Goal: Task Accomplishment & Management: Manage account settings

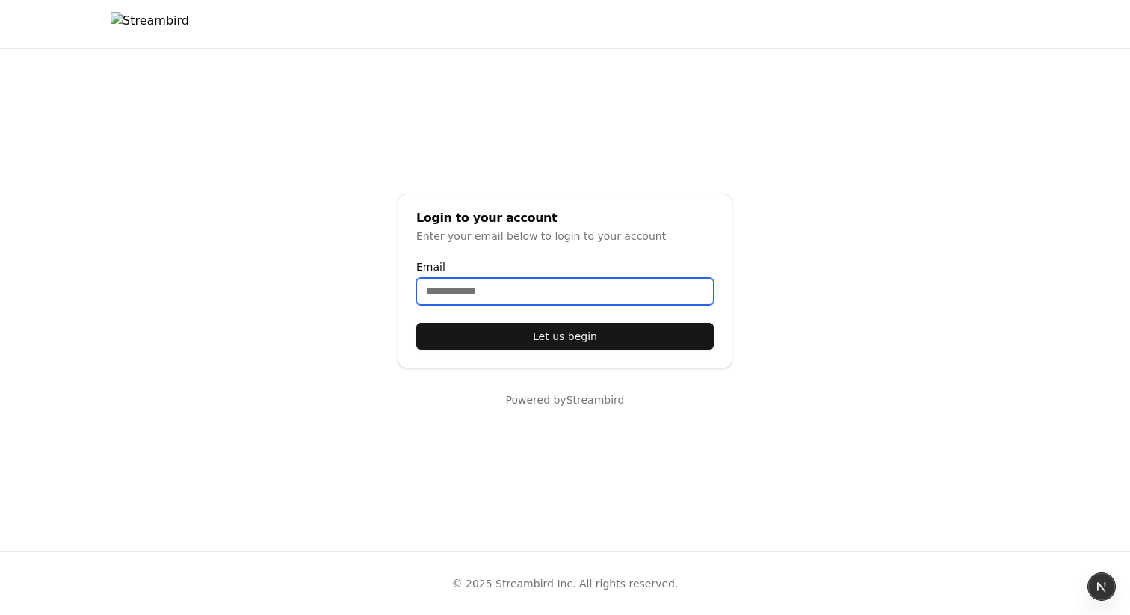
click at [455, 287] on input "Email" at bounding box center [564, 291] width 297 height 27
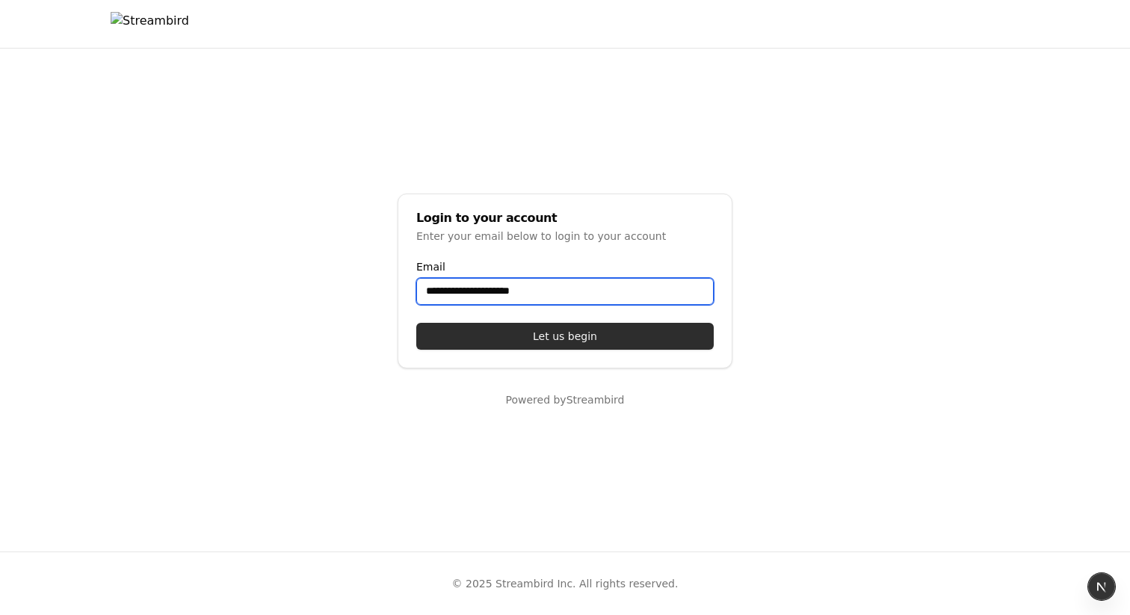
type input "**********"
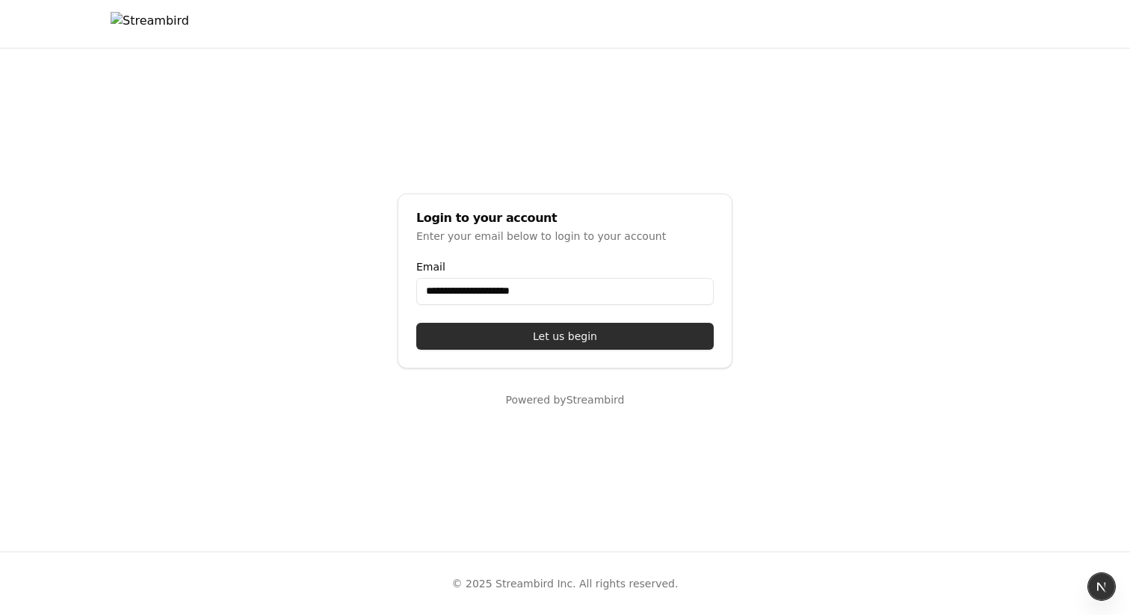
click at [550, 337] on button "Let us begin" at bounding box center [564, 336] width 297 height 27
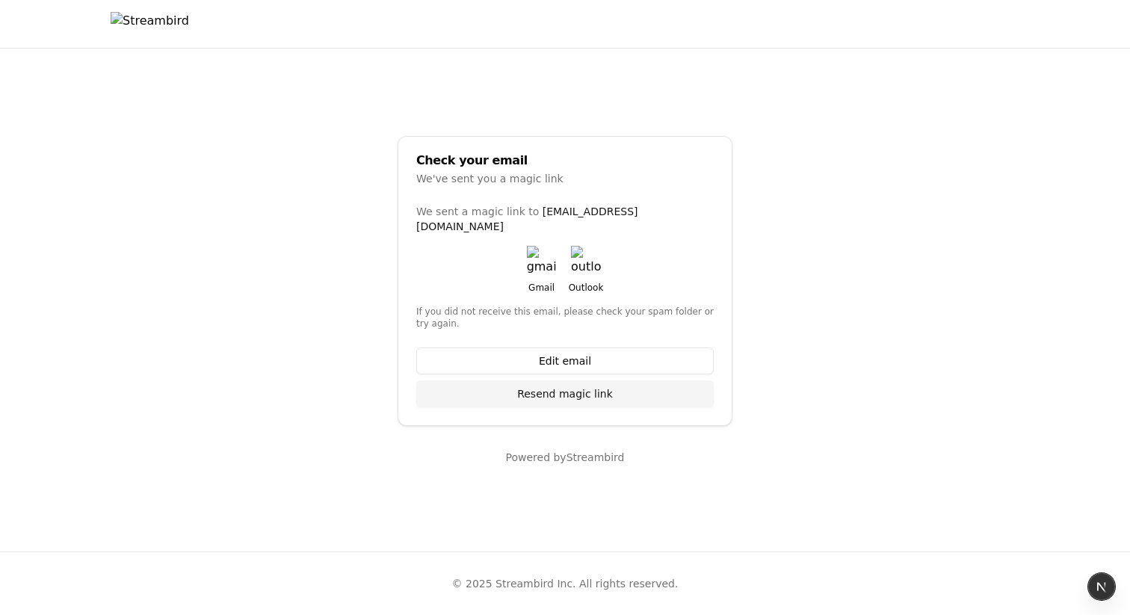
select select "**"
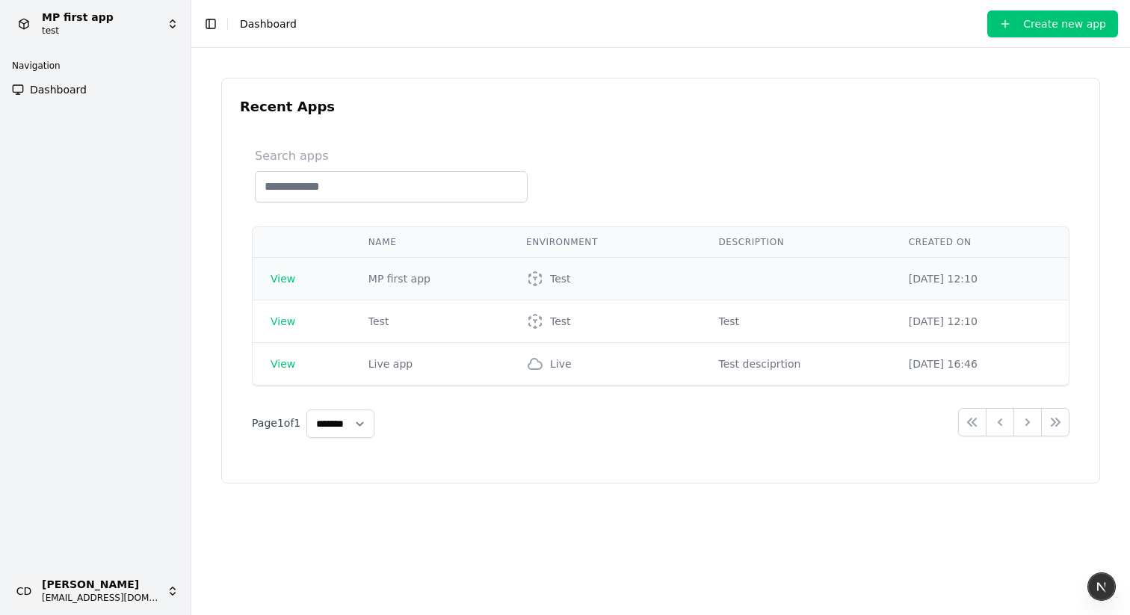
click at [288, 276] on span "View" at bounding box center [282, 279] width 25 height 12
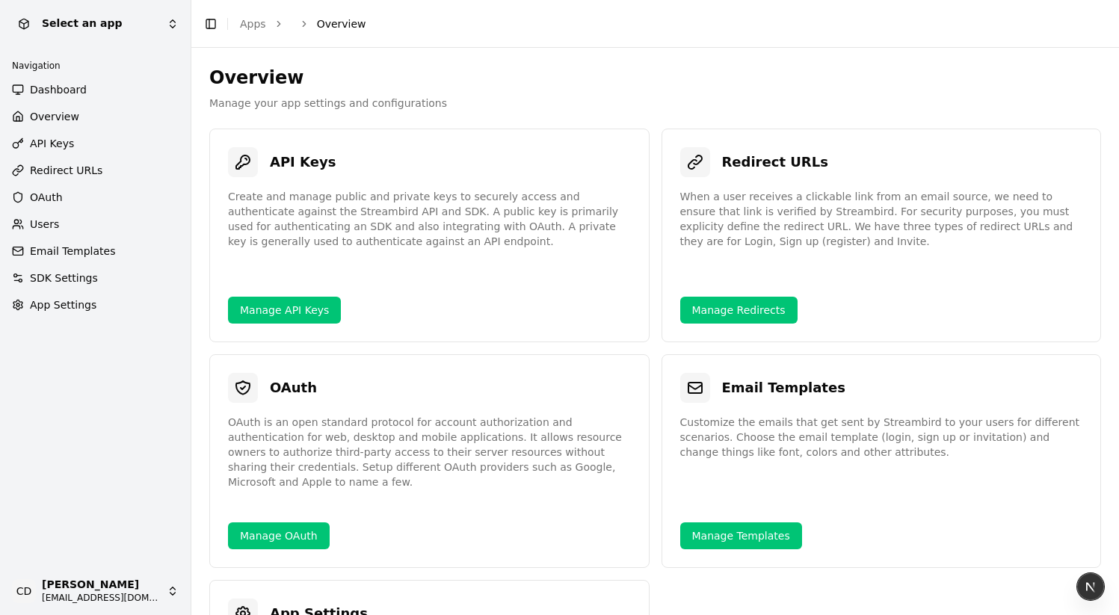
click at [39, 199] on span "OAuth" at bounding box center [46, 197] width 33 height 15
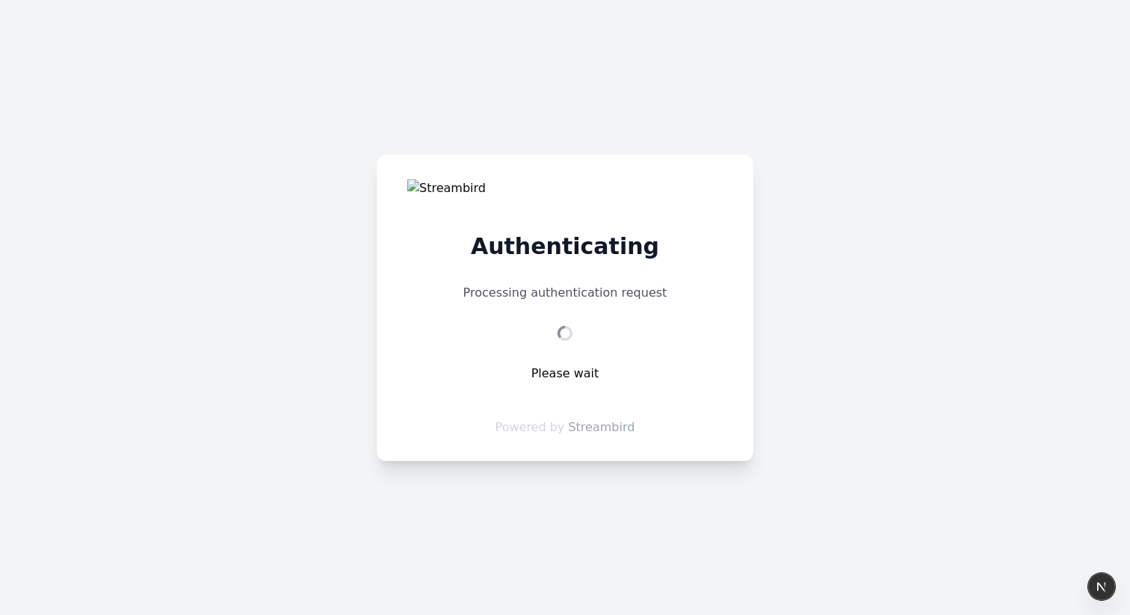
select select "**"
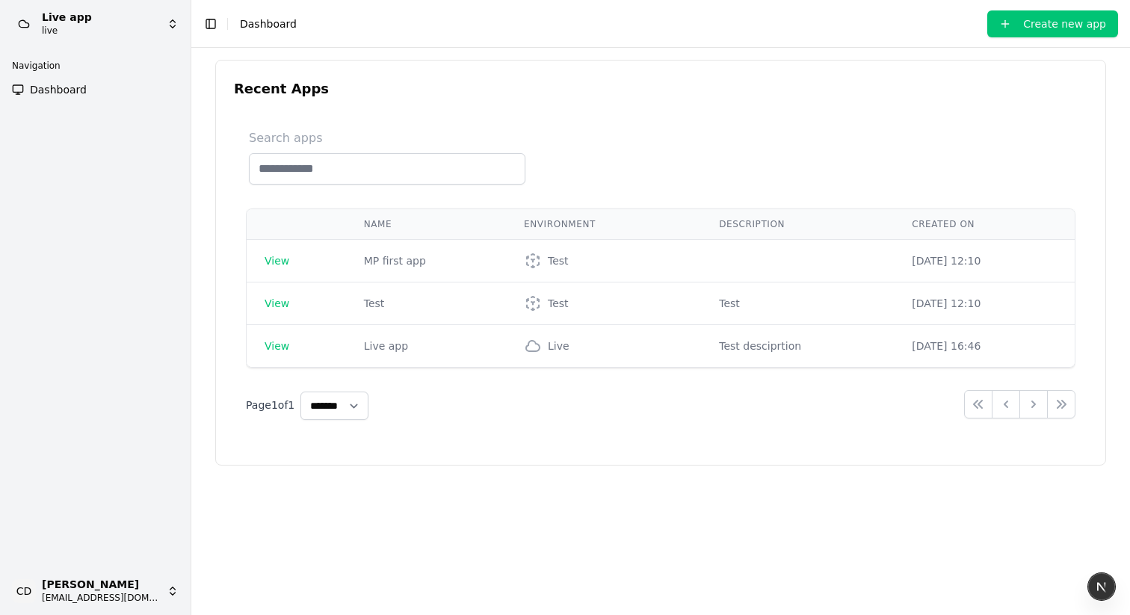
click at [111, 84] on link "Dashboard" at bounding box center [95, 90] width 179 height 24
click at [75, 94] on span "Dashboard" at bounding box center [58, 89] width 57 height 15
click at [282, 263] on span "View" at bounding box center [276, 261] width 25 height 12
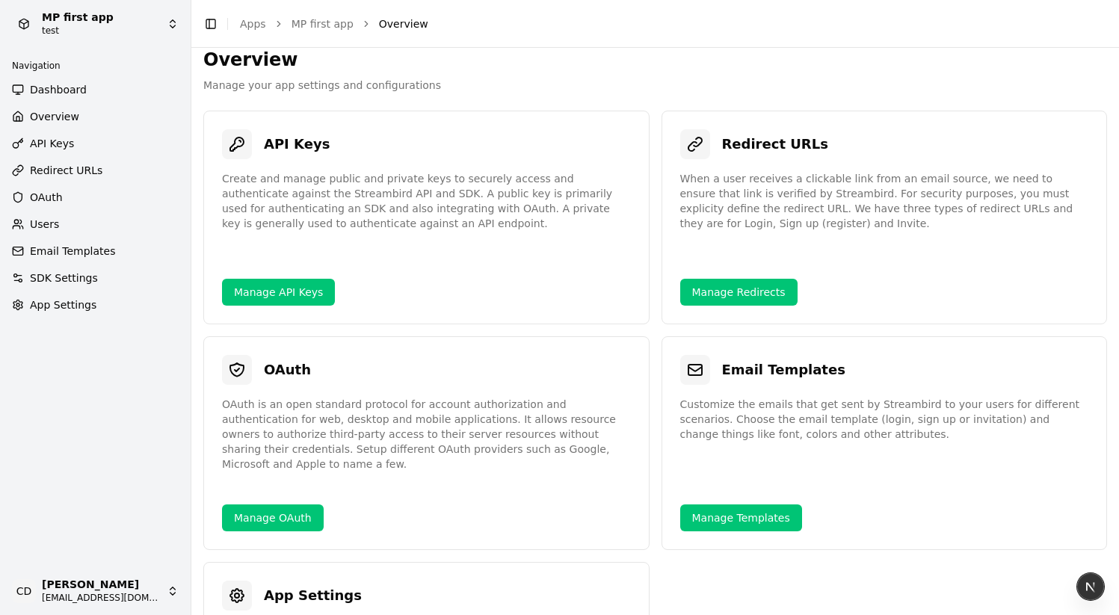
click at [62, 248] on span "Email Templates" at bounding box center [72, 251] width 85 height 15
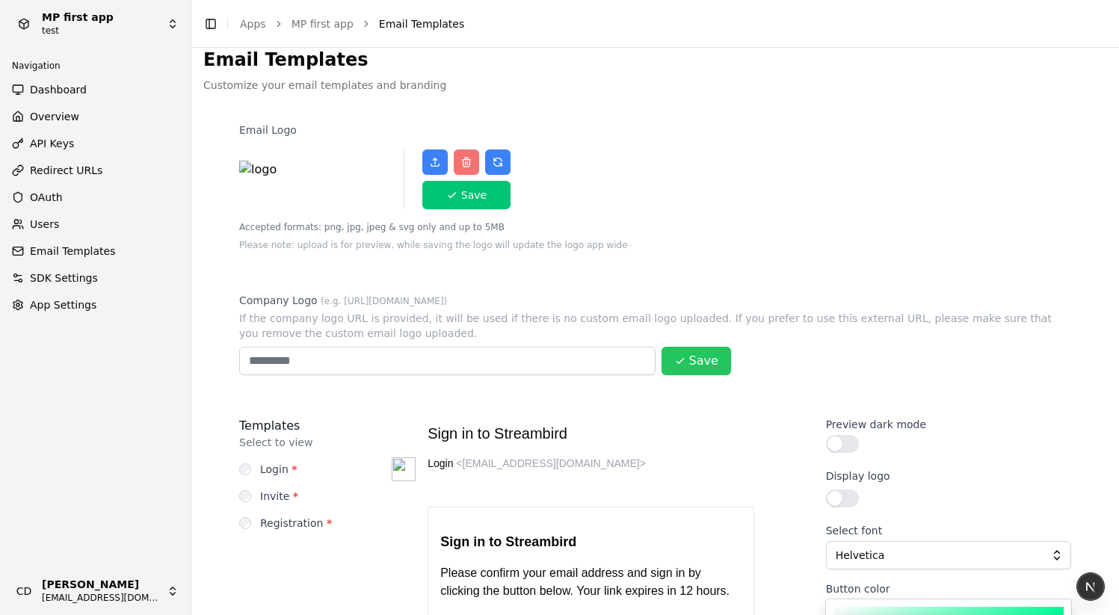
click at [72, 275] on span "SDK Settings" at bounding box center [64, 277] width 68 height 15
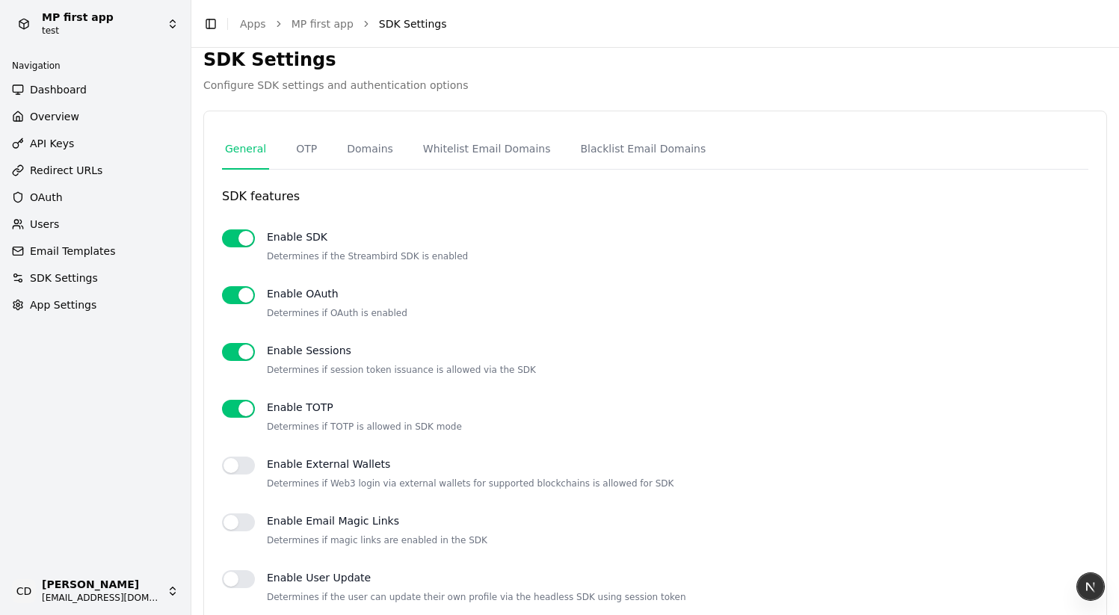
click at [72, 272] on span "SDK Settings" at bounding box center [64, 277] width 68 height 15
click at [312, 146] on link "OTP" at bounding box center [306, 149] width 27 height 40
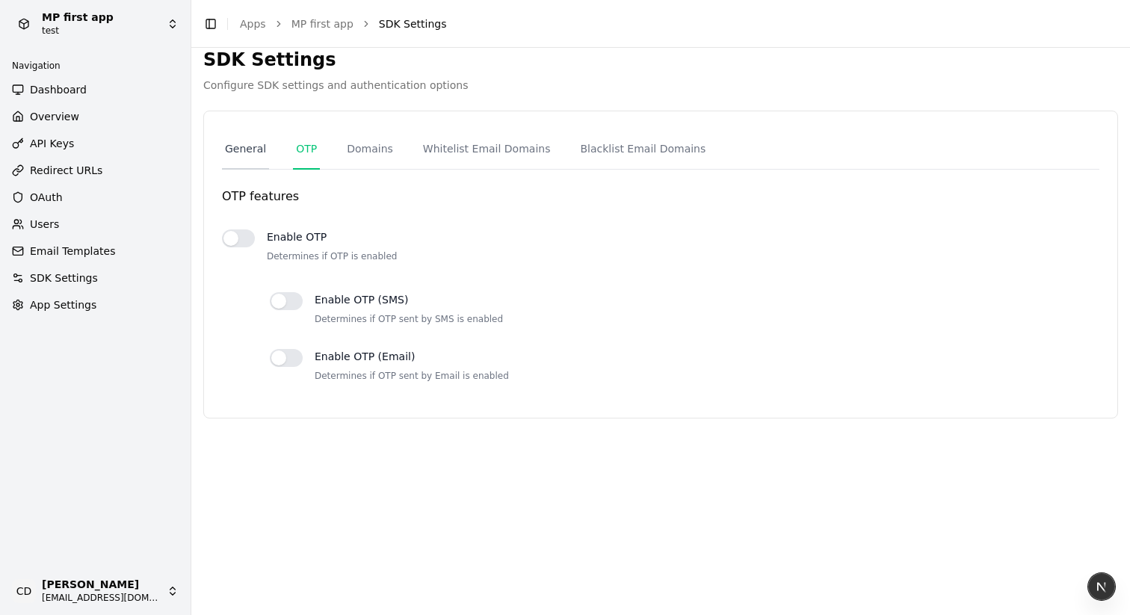
click at [255, 149] on link "General" at bounding box center [245, 149] width 47 height 40
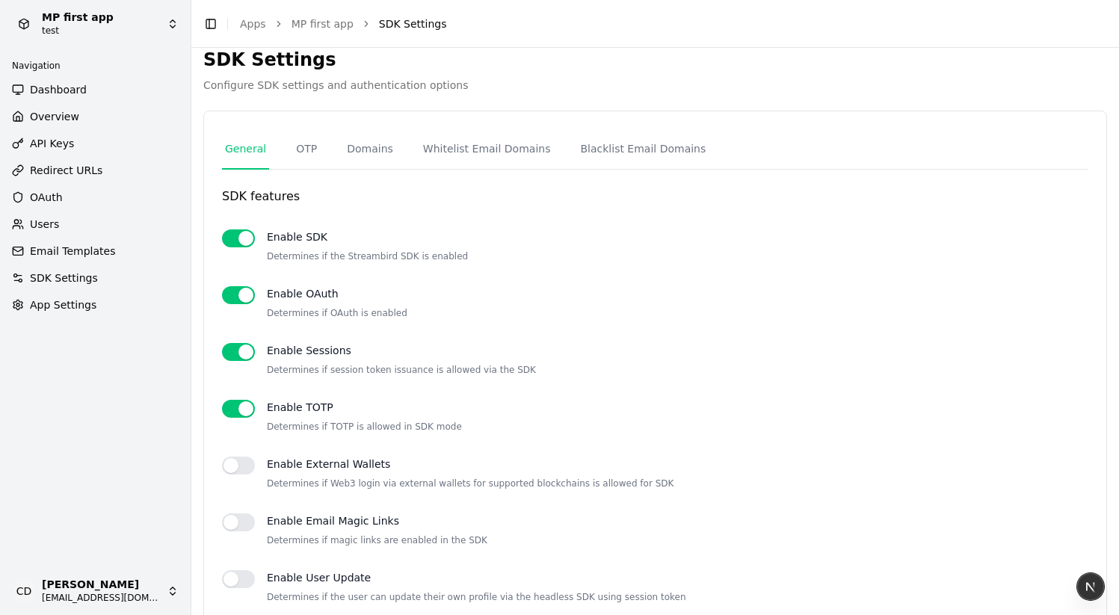
click at [249, 250] on div at bounding box center [238, 245] width 33 height 33
click at [66, 310] on span "App Settings" at bounding box center [63, 304] width 66 height 15
click at [106, 303] on link "App Settings" at bounding box center [95, 305] width 179 height 24
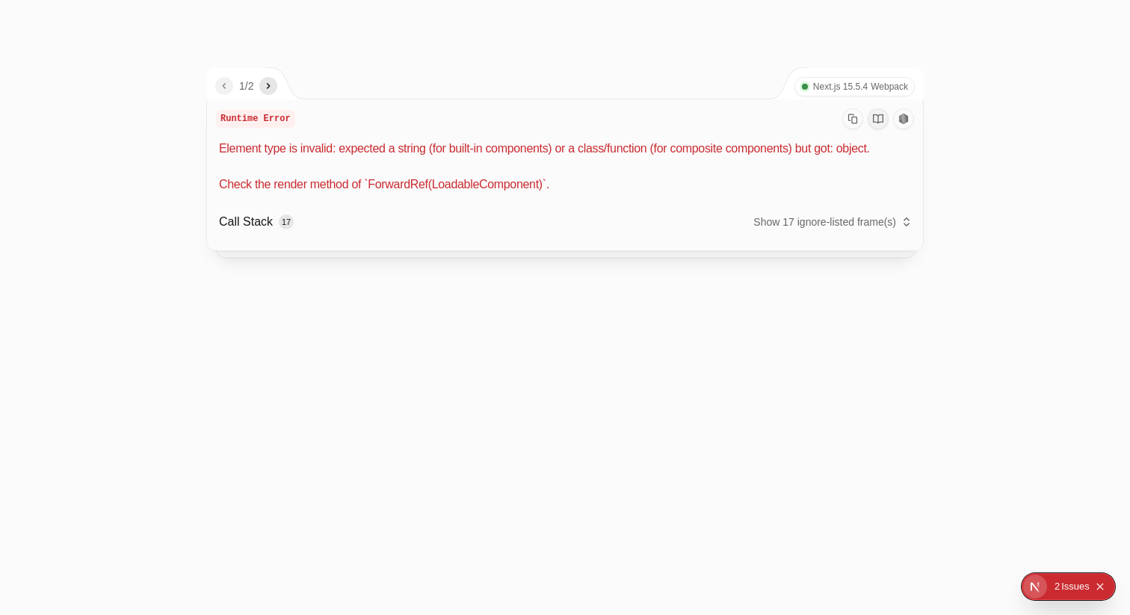
click at [491, 194] on p "Element type is invalid: expected a string (for built-in components) or a class…" at bounding box center [566, 167] width 695 height 54
click at [515, 95] on div "1 / 2 Next.js 15.5.4 Webpack" at bounding box center [565, 83] width 717 height 31
drag, startPoint x: 360, startPoint y: 183, endPoint x: 348, endPoint y: 179, distance: 12.8
click at [359, 184] on p "Element type is invalid: expected a string (for built-in components) or a class…" at bounding box center [566, 167] width 695 height 54
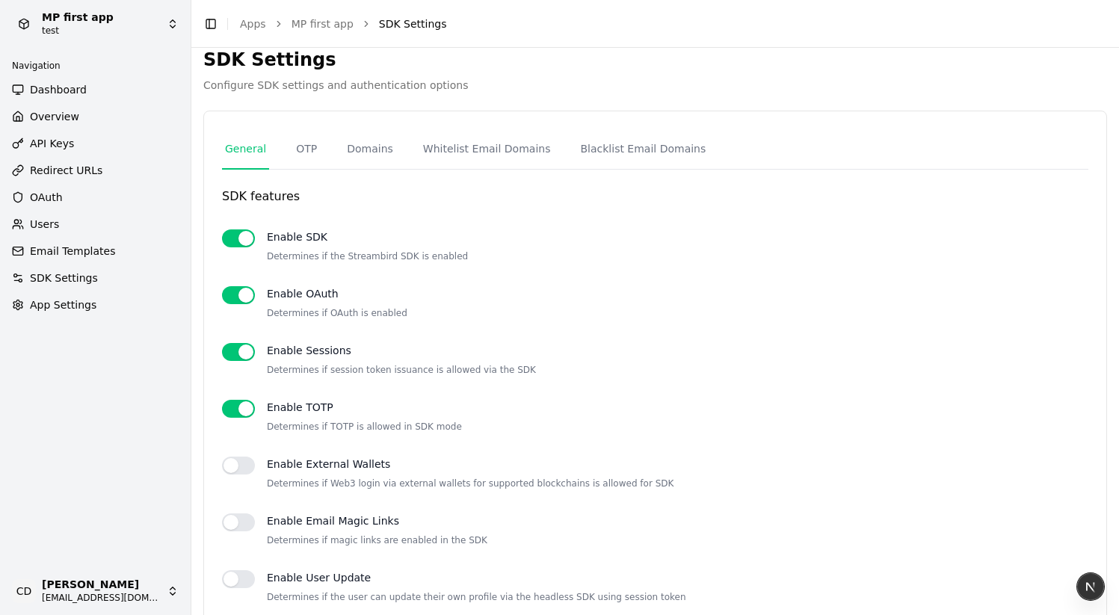
click at [55, 309] on span "App Settings" at bounding box center [63, 304] width 66 height 15
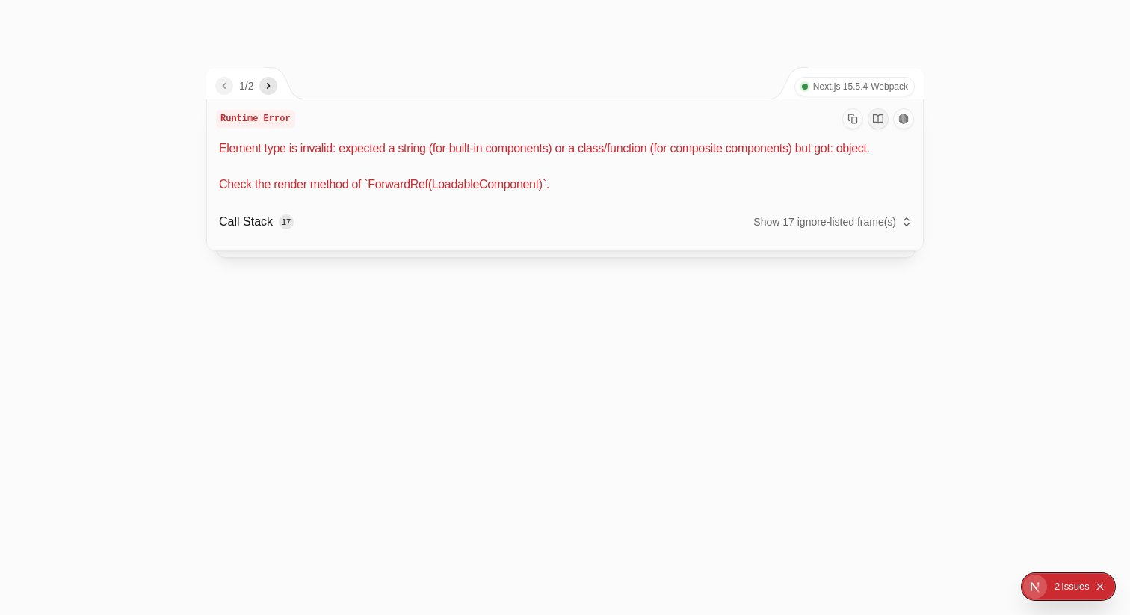
click at [1071, 591] on div "Issue s" at bounding box center [1075, 586] width 28 height 27
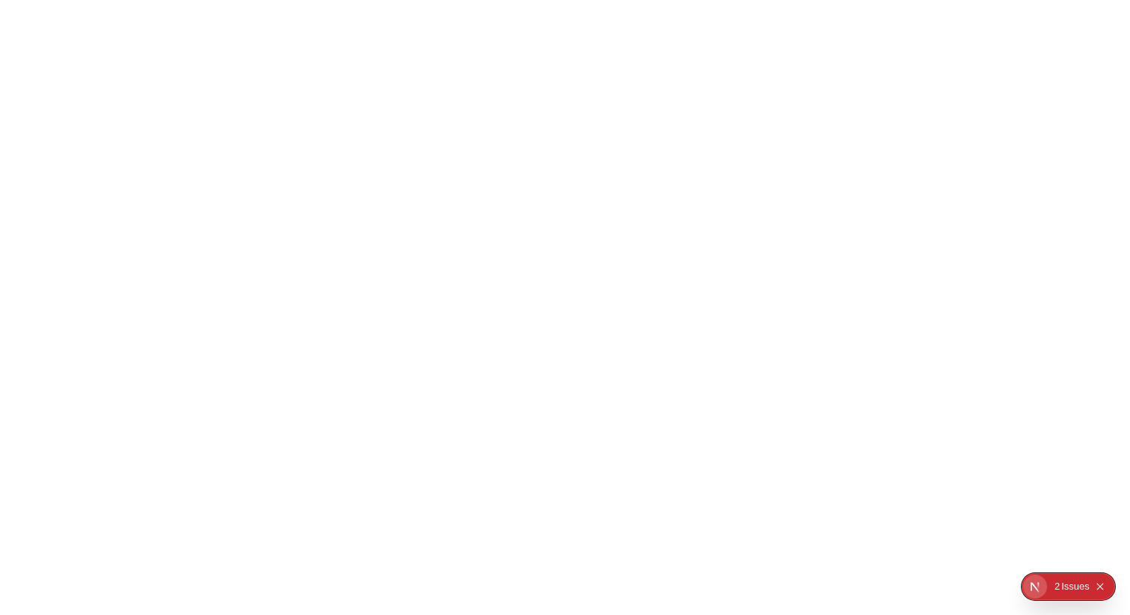
click at [1046, 584] on icon "Open Next.js Dev Tools" at bounding box center [1038, 587] width 30 height 30
click at [996, 449] on div "Issues 2" at bounding box center [1022, 457] width 175 height 27
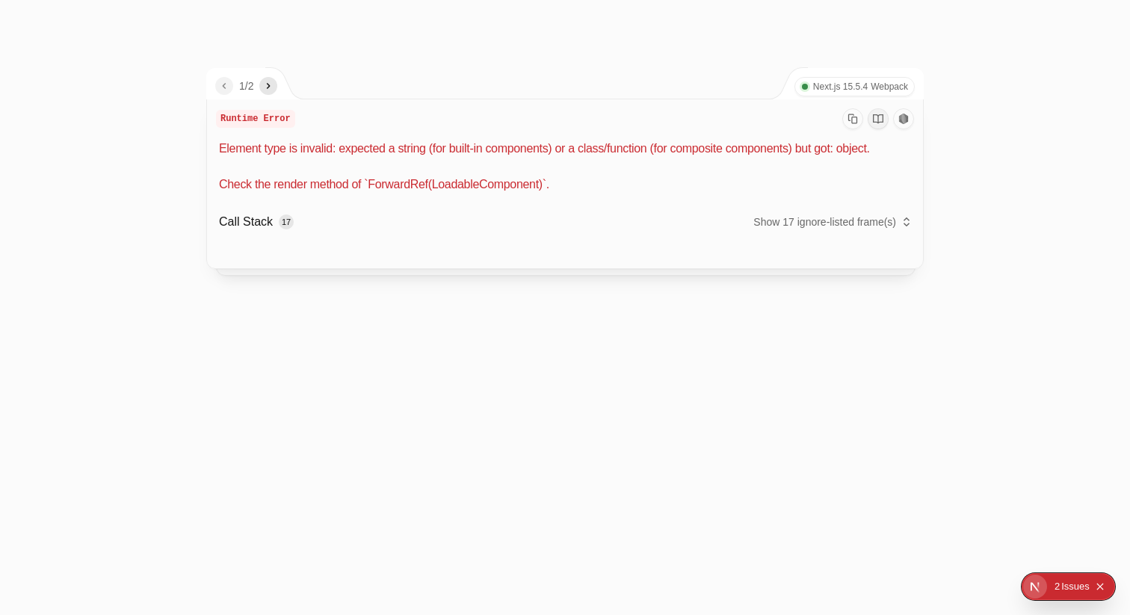
click at [267, 90] on icon "next" at bounding box center [268, 86] width 12 height 12
click at [1087, 578] on span "s" at bounding box center [1086, 586] width 5 height 27
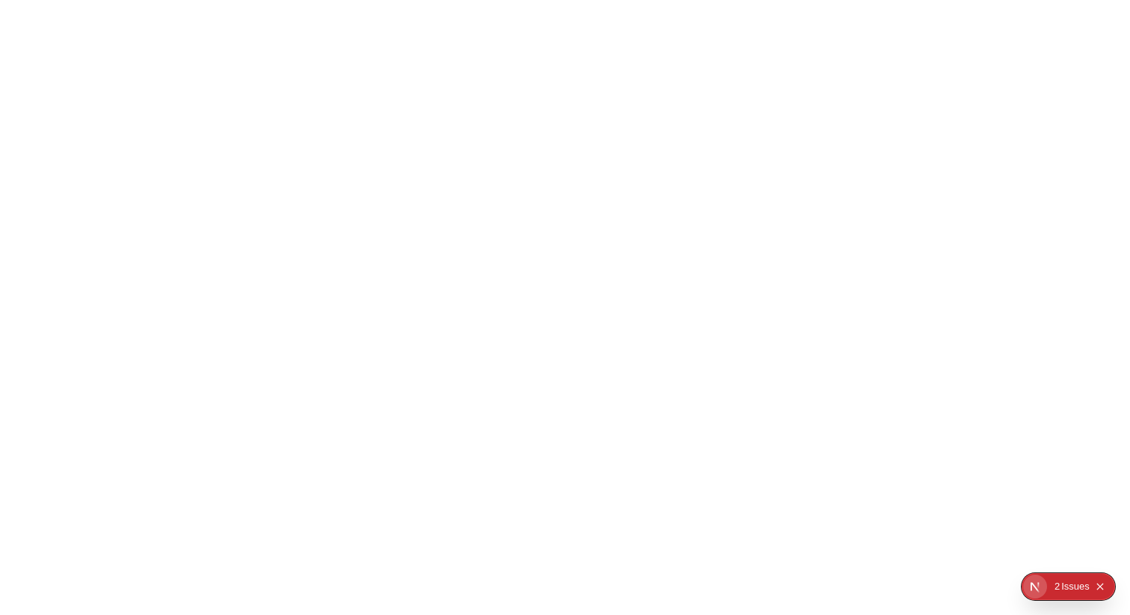
click at [1108, 587] on button "Collapse issues badge" at bounding box center [1100, 587] width 18 height 18
click at [1107, 581] on icon "Open Next.js Dev Tools" at bounding box center [1104, 587] width 30 height 30
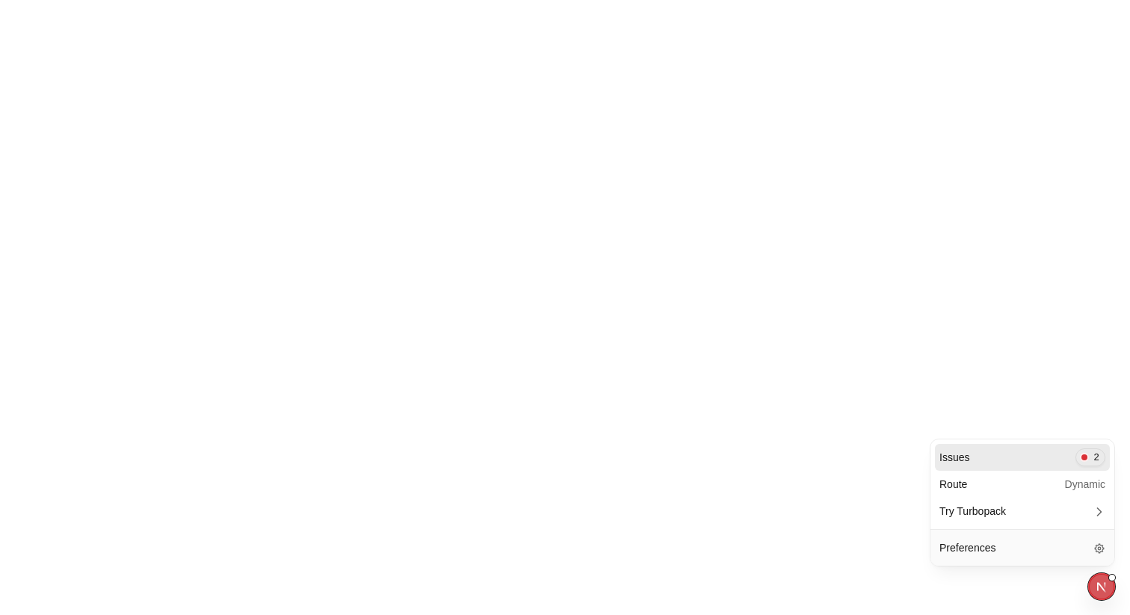
click at [974, 445] on div "Issues 2" at bounding box center [1022, 457] width 175 height 27
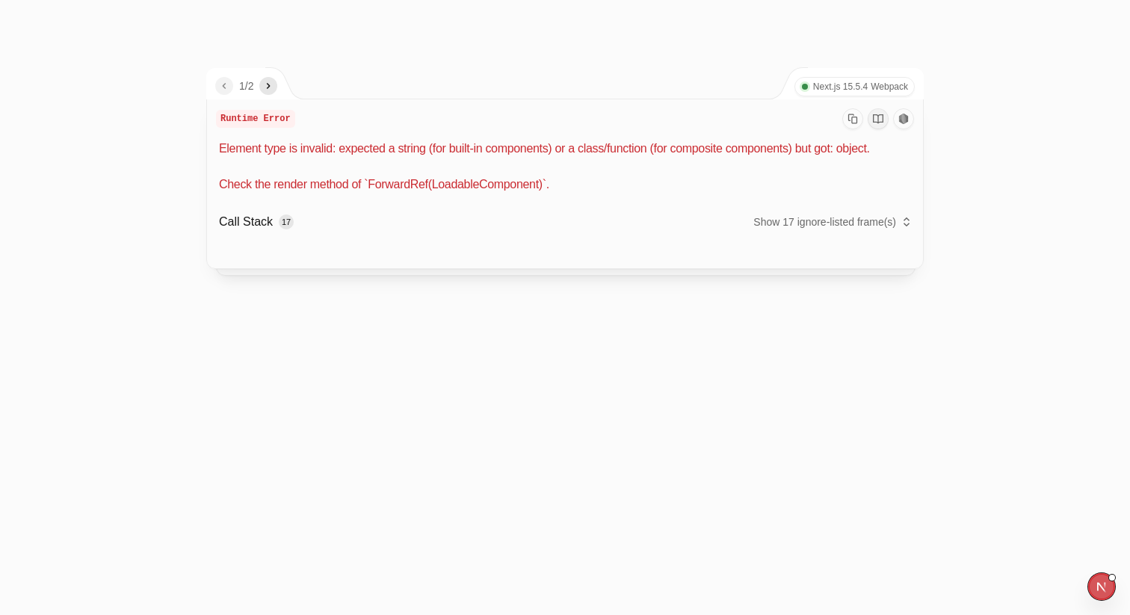
click at [516, 269] on div "Runtime Error Element type is invalid: expected a string (for built-in componen…" at bounding box center [564, 184] width 717 height 170
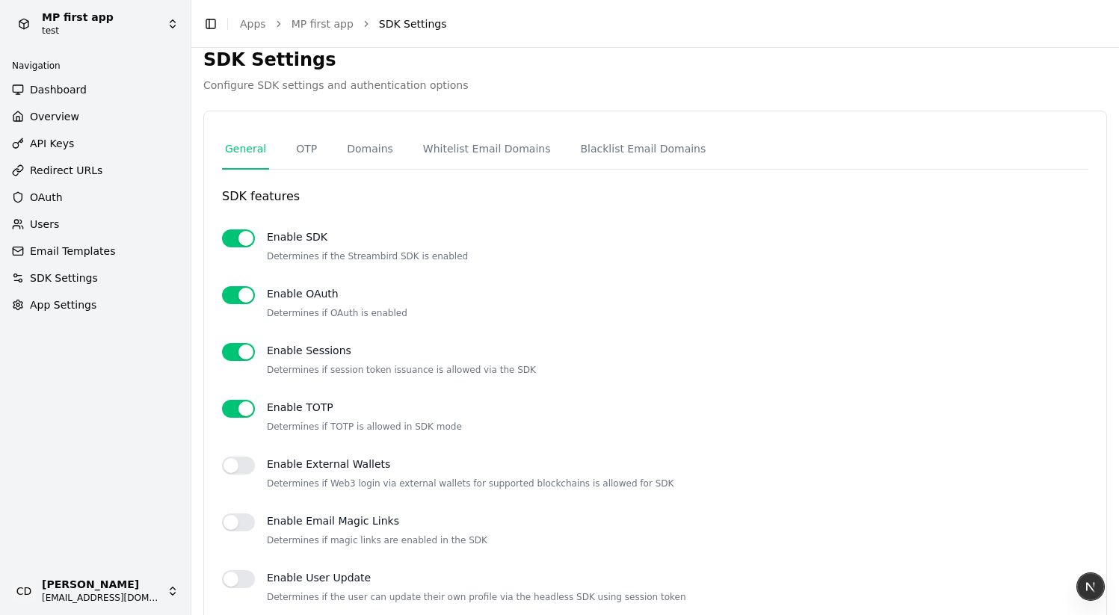
click at [64, 249] on span "Email Templates" at bounding box center [72, 251] width 85 height 15
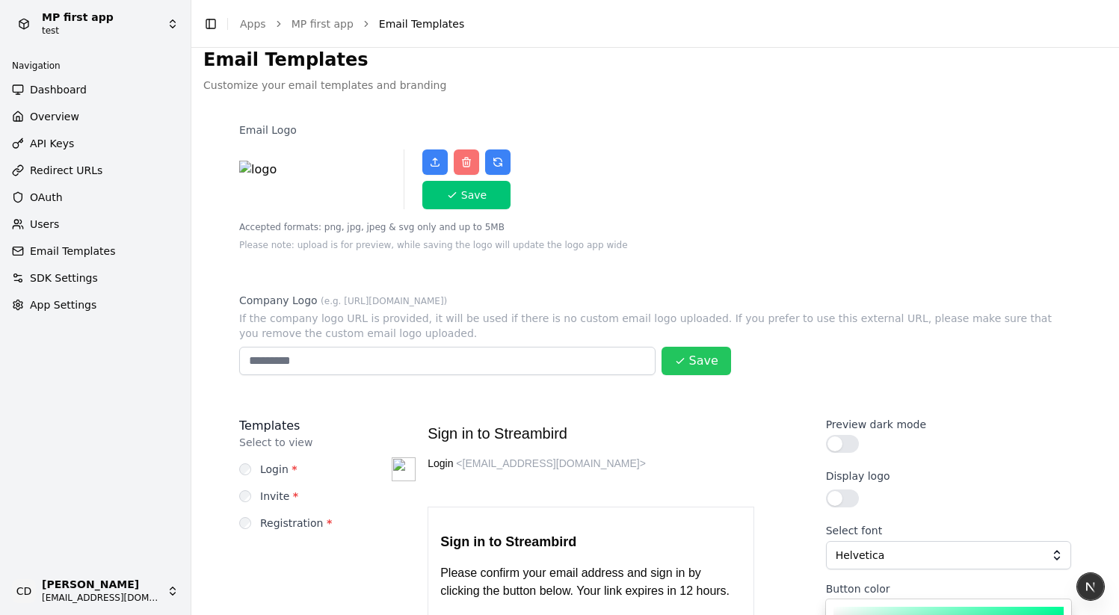
click at [661, 149] on div "Email Logo Save Accepted formats: png, jpg, jpeg & svg only and up to 5MB Pleas…" at bounding box center [655, 187] width 832 height 129
click at [75, 283] on span "SDK Settings" at bounding box center [64, 277] width 68 height 15
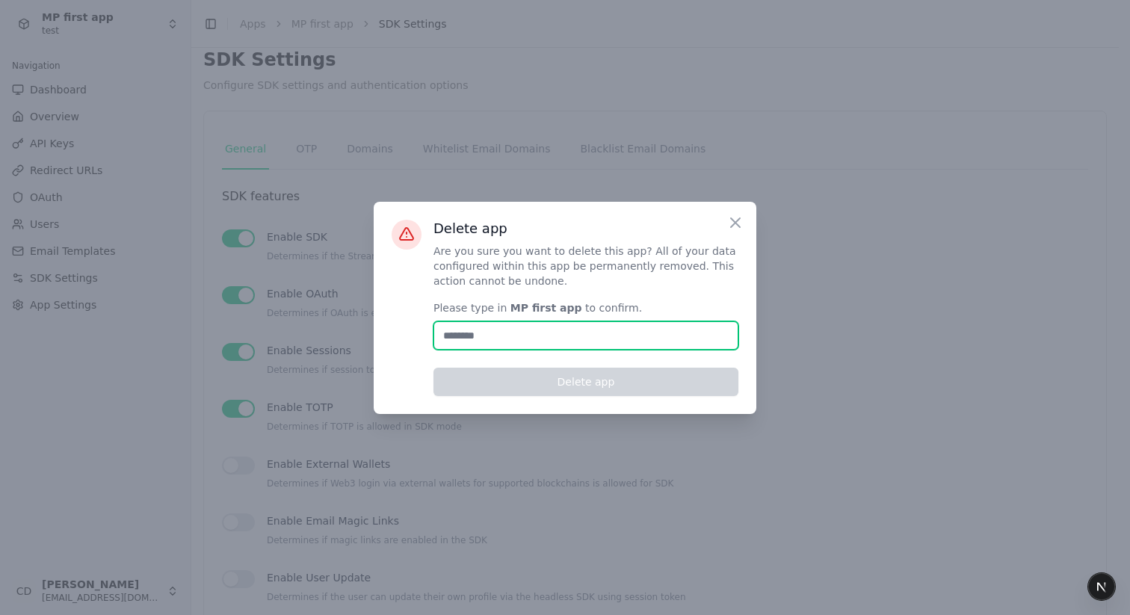
click at [537, 331] on input "Enter domain" at bounding box center [585, 335] width 305 height 28
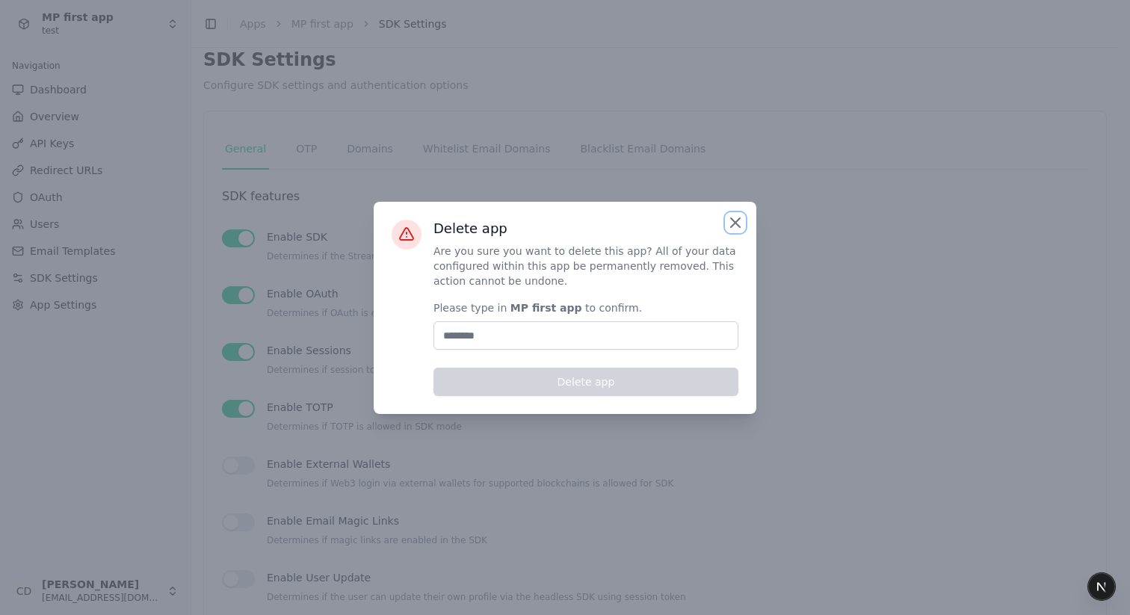
click at [736, 218] on icon "button" at bounding box center [735, 223] width 18 height 18
click at [727, 224] on icon "button" at bounding box center [735, 223] width 18 height 18
click at [737, 218] on icon "button" at bounding box center [735, 223] width 18 height 18
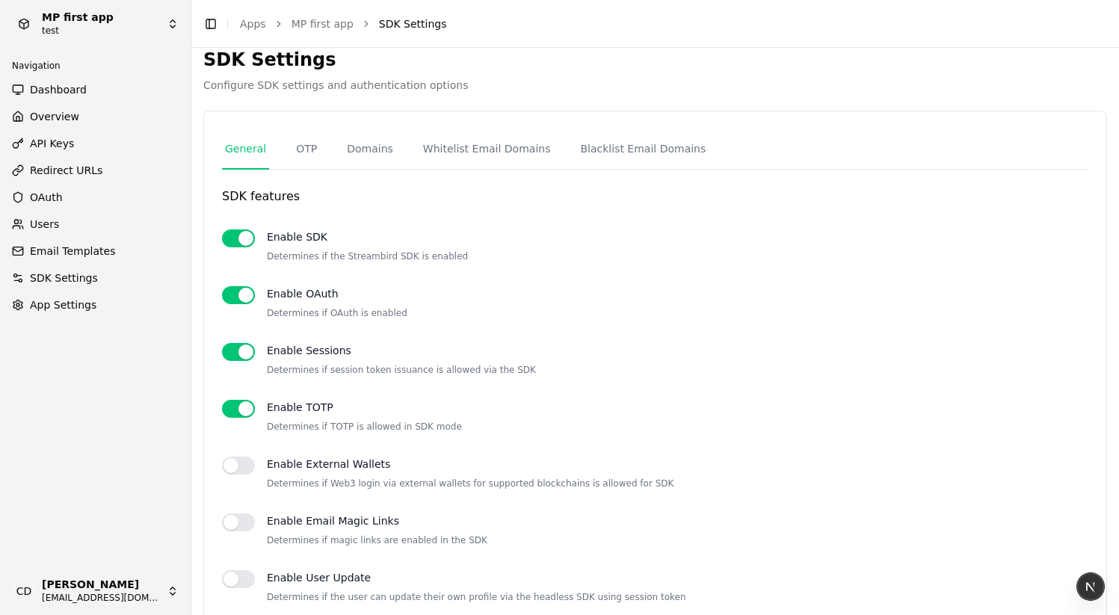
click at [74, 301] on span "App Settings" at bounding box center [63, 304] width 66 height 15
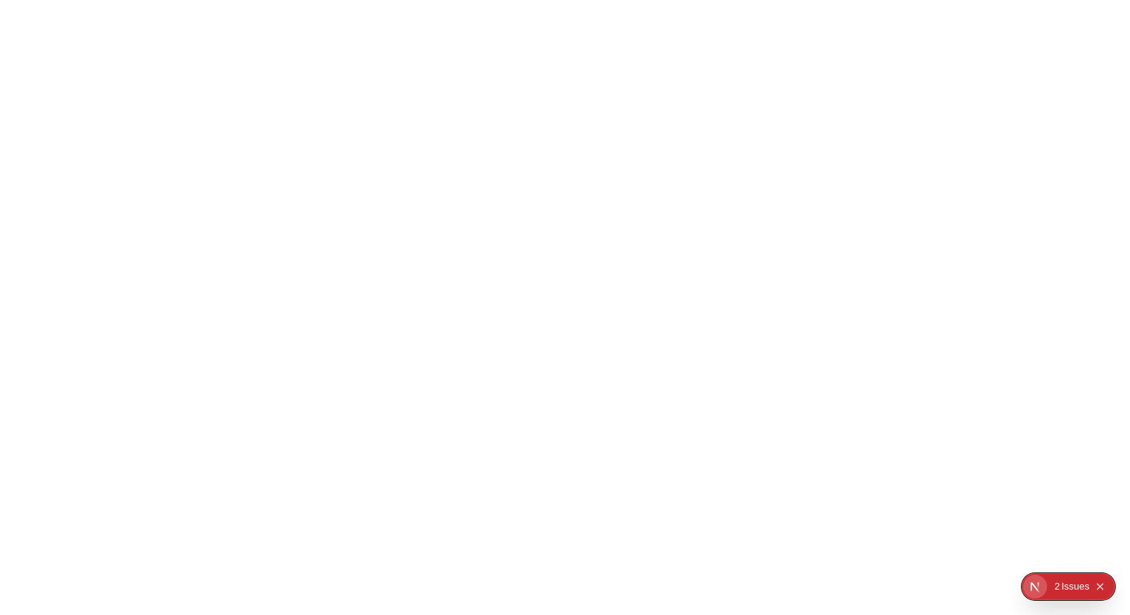
click at [289, 0] on html at bounding box center [565, 0] width 1130 height 0
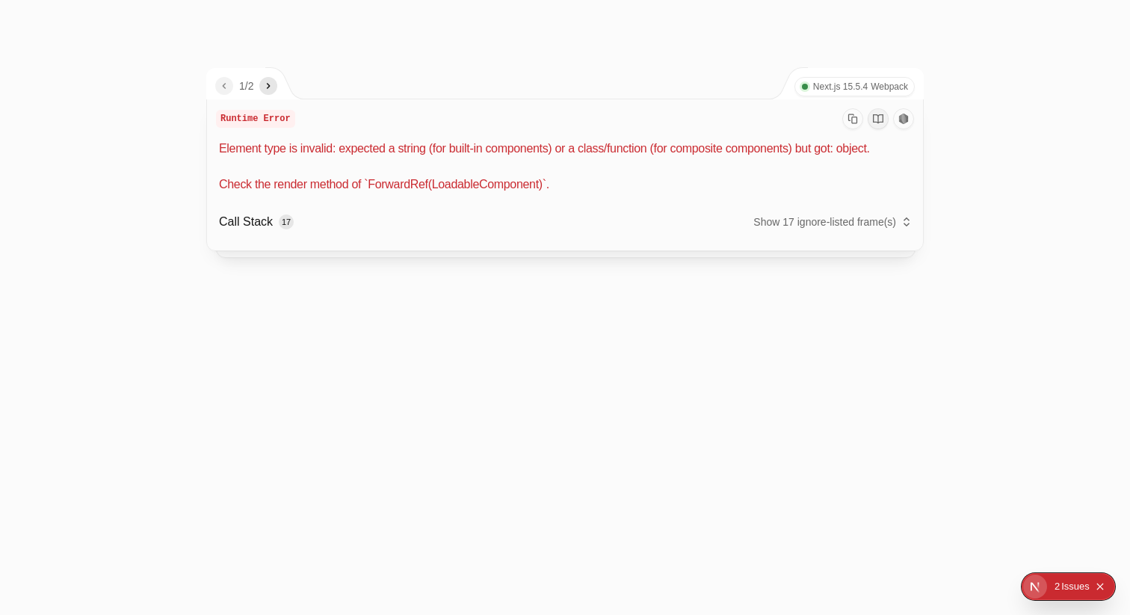
drag, startPoint x: 500, startPoint y: 151, endPoint x: 758, endPoint y: 152, distance: 258.5
click at [751, 152] on p "Element type is invalid: expected a string (for built-in components) or a class…" at bounding box center [566, 167] width 695 height 54
click at [767, 152] on p "Element type is invalid: expected a string (for built-in components) or a class…" at bounding box center [566, 167] width 695 height 54
drag, startPoint x: 388, startPoint y: 199, endPoint x: 520, endPoint y: 198, distance: 132.3
click at [520, 194] on p "Element type is invalid: expected a string (for built-in components) or a class…" at bounding box center [566, 167] width 695 height 54
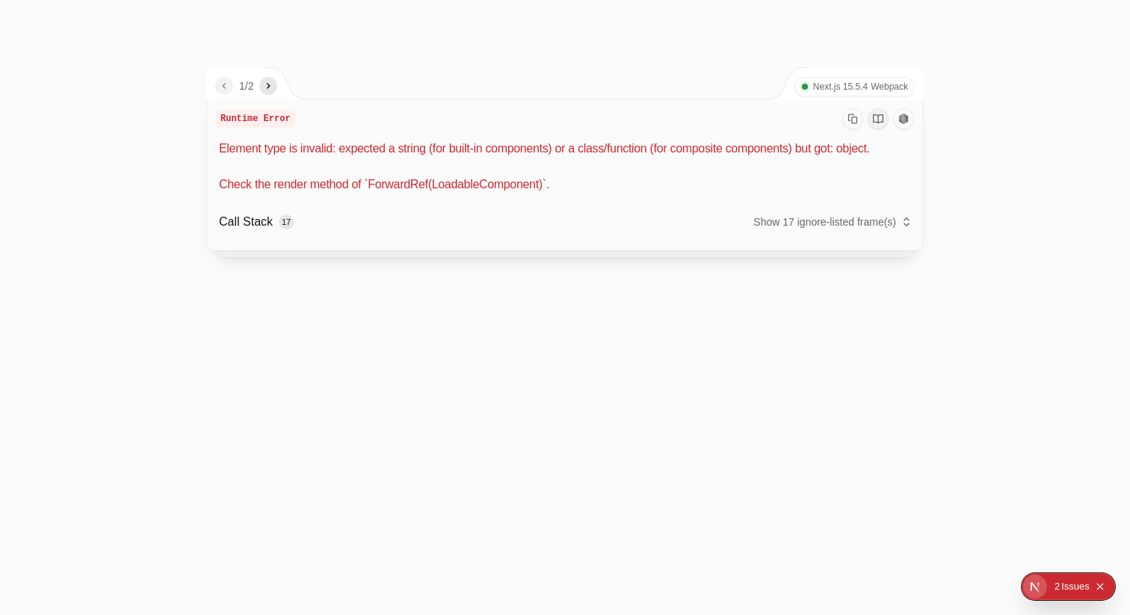
click at [520, 194] on p "Element type is invalid: expected a string (for built-in components) or a class…" at bounding box center [566, 167] width 695 height 54
drag, startPoint x: 514, startPoint y: 199, endPoint x: 355, endPoint y: 195, distance: 159.2
click at [357, 194] on p "Element type is invalid: expected a string (for built-in components) or a class…" at bounding box center [566, 167] width 695 height 54
click at [355, 194] on p "Element type is invalid: expected a string (for built-in components) or a class…" at bounding box center [566, 167] width 695 height 54
click at [403, 194] on p "Element type is invalid: expected a string (for built-in components) or a class…" at bounding box center [566, 167] width 695 height 54
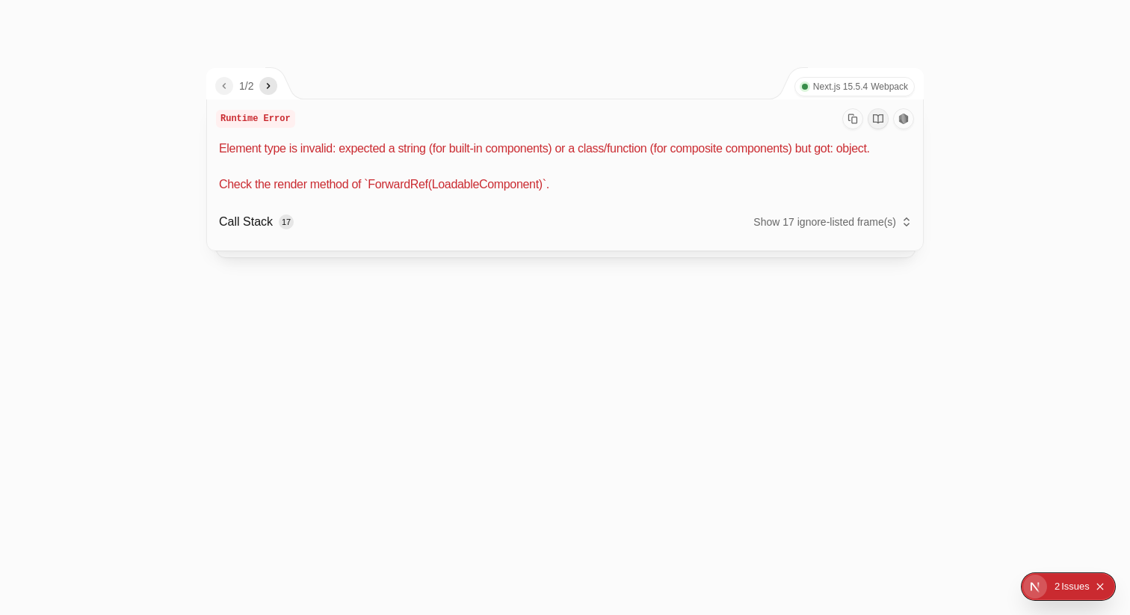
click at [403, 194] on p "Element type is invalid: expected a string (for built-in components) or a class…" at bounding box center [566, 167] width 695 height 54
click at [480, 194] on p "Element type is invalid: expected a string (for built-in components) or a class…" at bounding box center [566, 167] width 695 height 54
click at [412, 194] on p "Element type is invalid: expected a string (for built-in components) or a class…" at bounding box center [566, 167] width 695 height 54
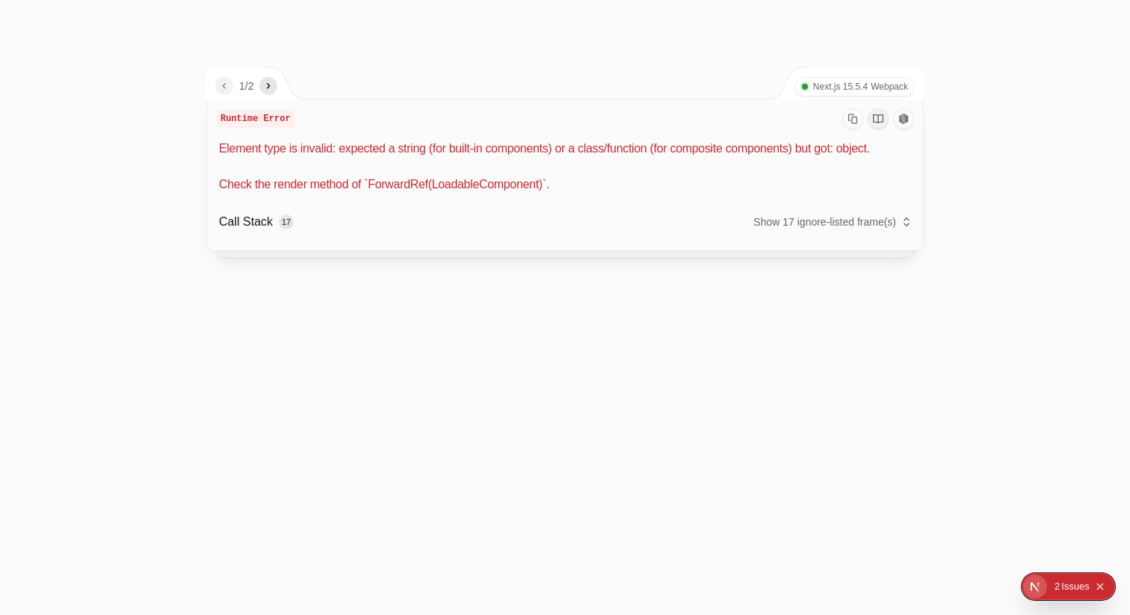
click at [474, 194] on p "Element type is invalid: expected a string (for built-in components) or a class…" at bounding box center [566, 167] width 695 height 54
click at [400, 194] on p "Element type is invalid: expected a string (for built-in components) or a class…" at bounding box center [566, 167] width 695 height 54
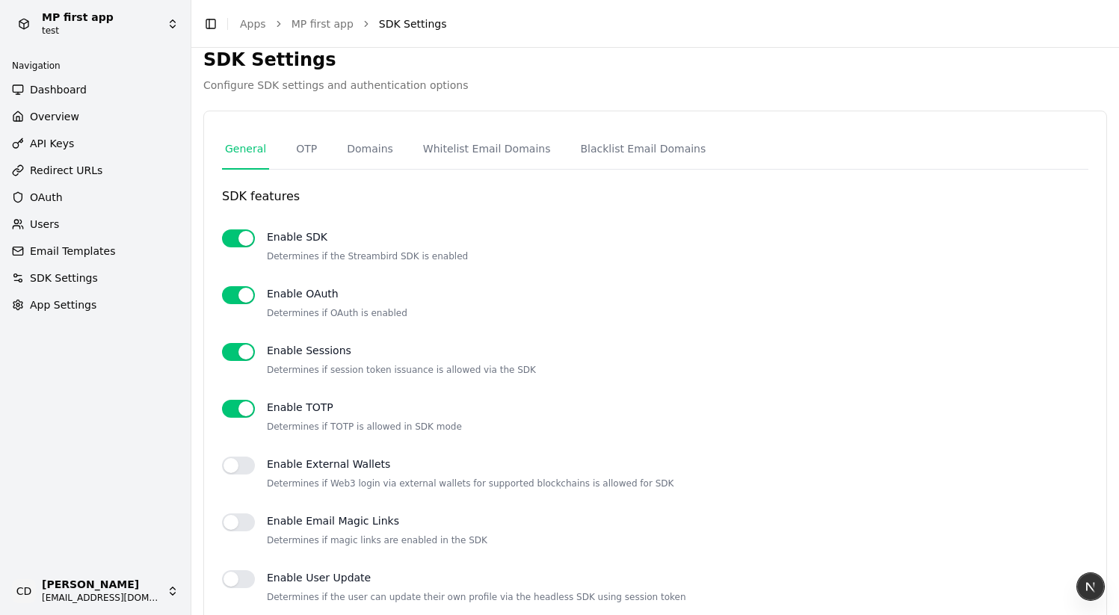
click at [65, 306] on span "App Settings" at bounding box center [63, 304] width 66 height 15
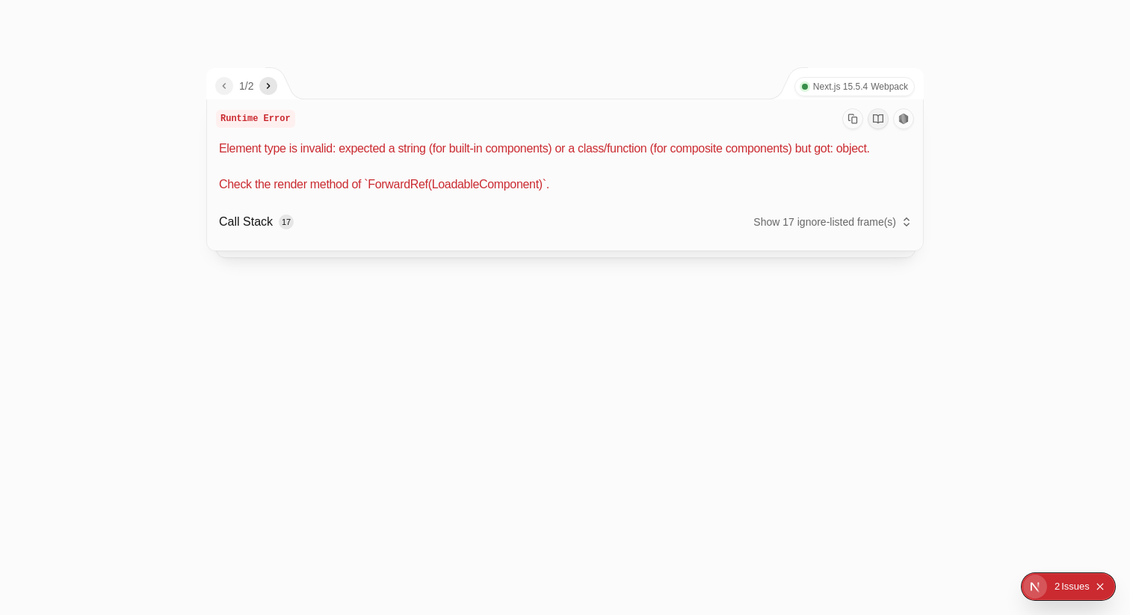
drag, startPoint x: 584, startPoint y: 211, endPoint x: 217, endPoint y: 153, distance: 372.1
click at [213, 152] on div "Runtime Error Element type is invalid: expected a string (for built-in componen…" at bounding box center [565, 174] width 716 height 151
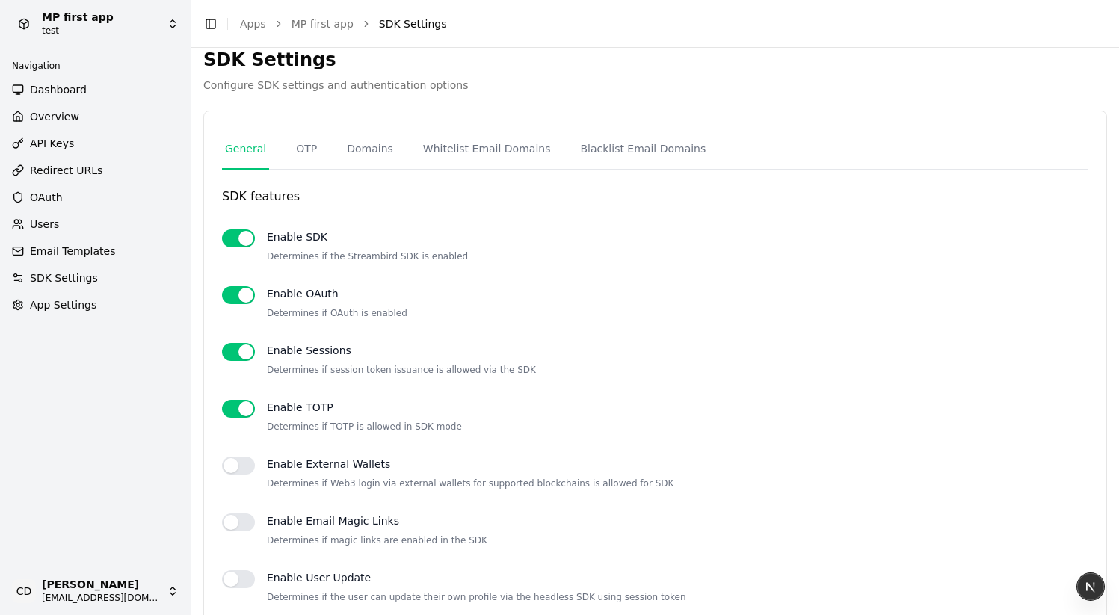
click at [72, 308] on span "App Settings" at bounding box center [63, 304] width 66 height 15
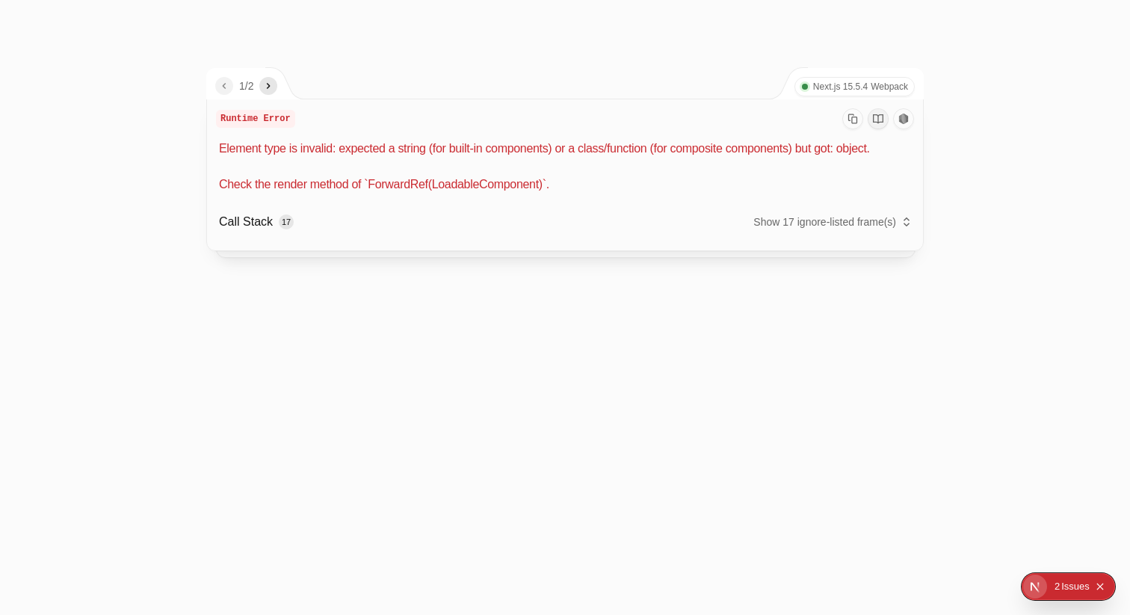
click at [832, 232] on button "Show 17 ignore-listed frame(s)" at bounding box center [832, 221] width 159 height 21
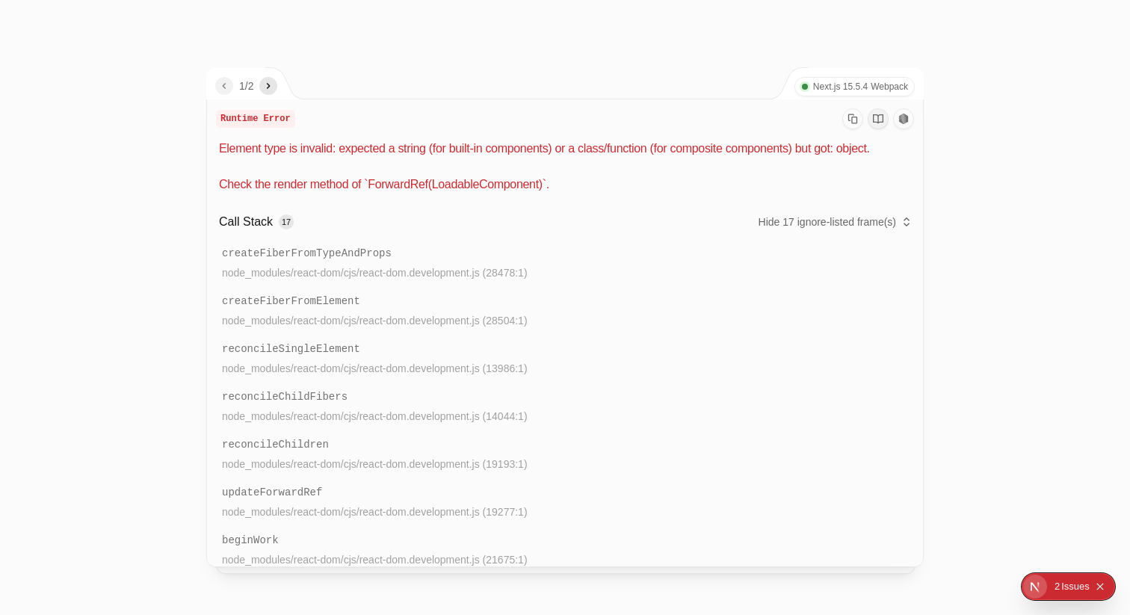
click at [832, 232] on button "Hide 17 ignore-listed frame(s)" at bounding box center [835, 221] width 154 height 21
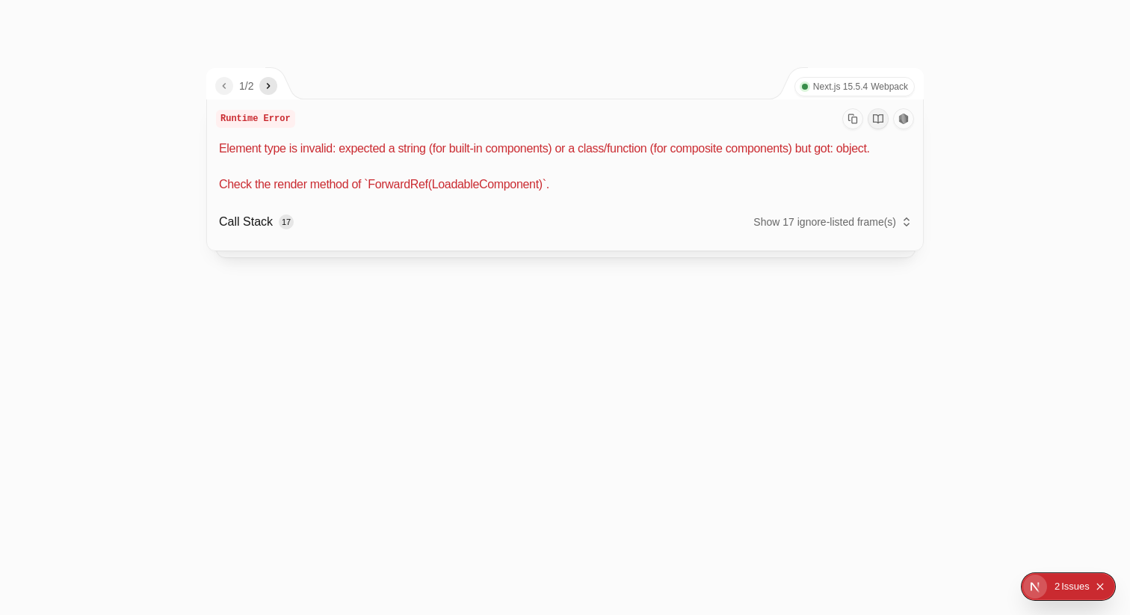
click at [263, 81] on nav "1 / 2" at bounding box center [246, 86] width 62 height 18
click at [267, 86] on icon "next" at bounding box center [268, 86] width 12 height 12
click at [220, 90] on icon "previous" at bounding box center [224, 86] width 12 height 12
click at [274, 89] on icon "next" at bounding box center [268, 86] width 12 height 12
click at [226, 89] on icon "previous" at bounding box center [224, 86] width 12 height 12
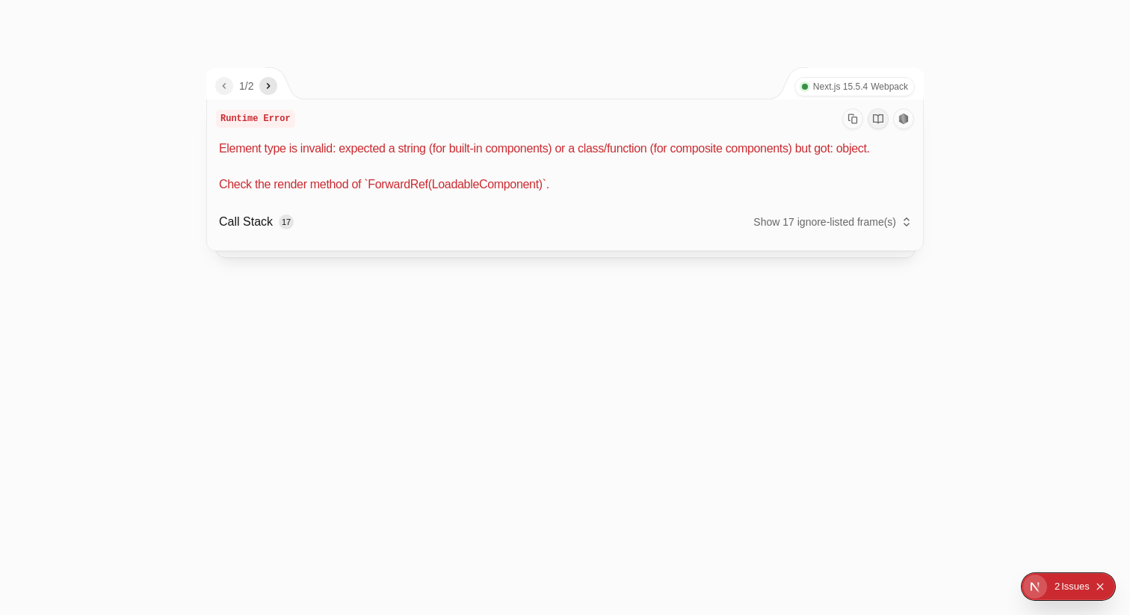
click at [313, 25] on div at bounding box center [565, 307] width 1130 height 615
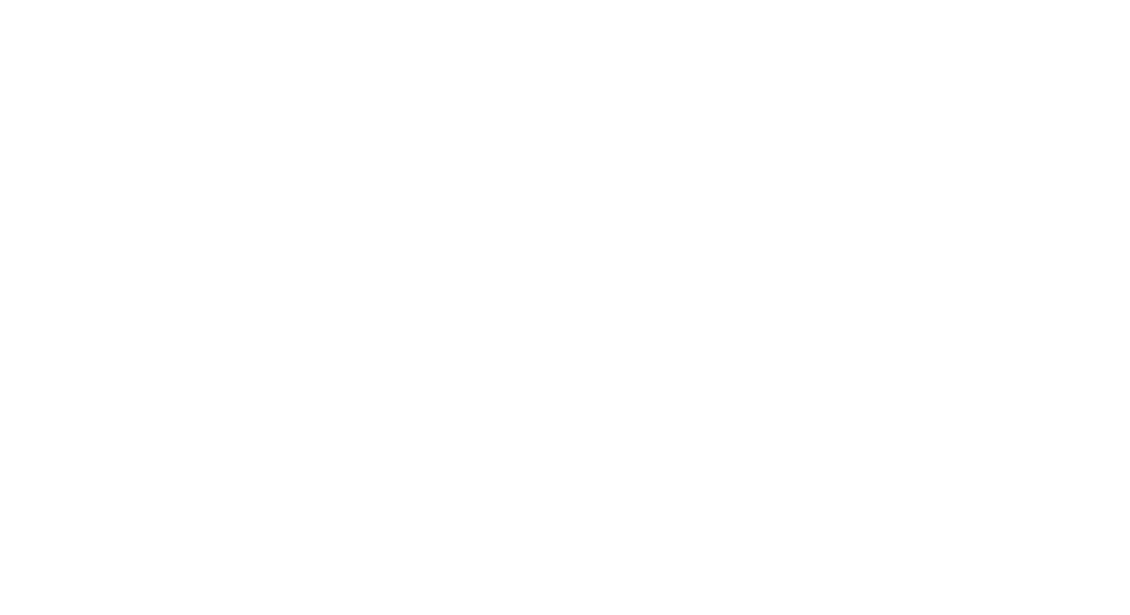
type input "**********"
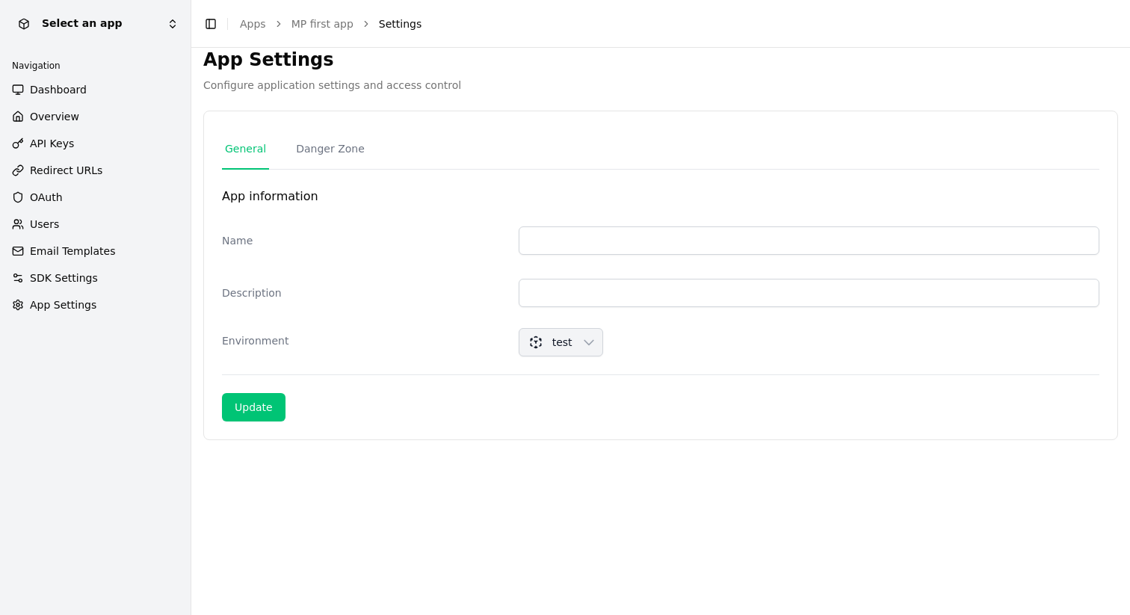
type input "**********"
click at [341, 143] on link "Danger Zone" at bounding box center [330, 149] width 75 height 40
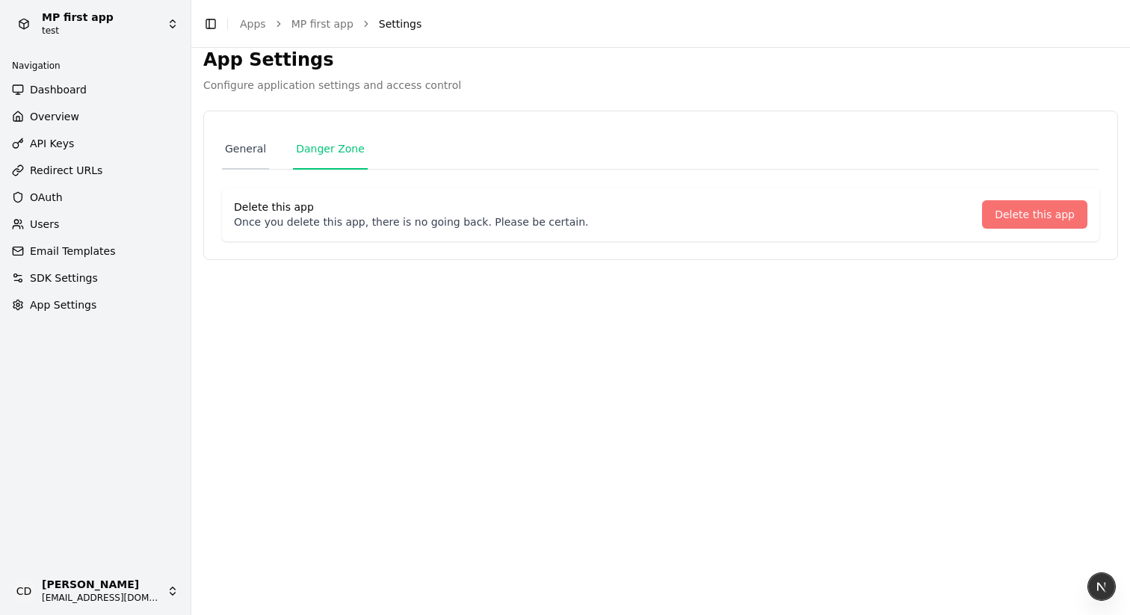
click at [237, 150] on link "General" at bounding box center [245, 149] width 47 height 40
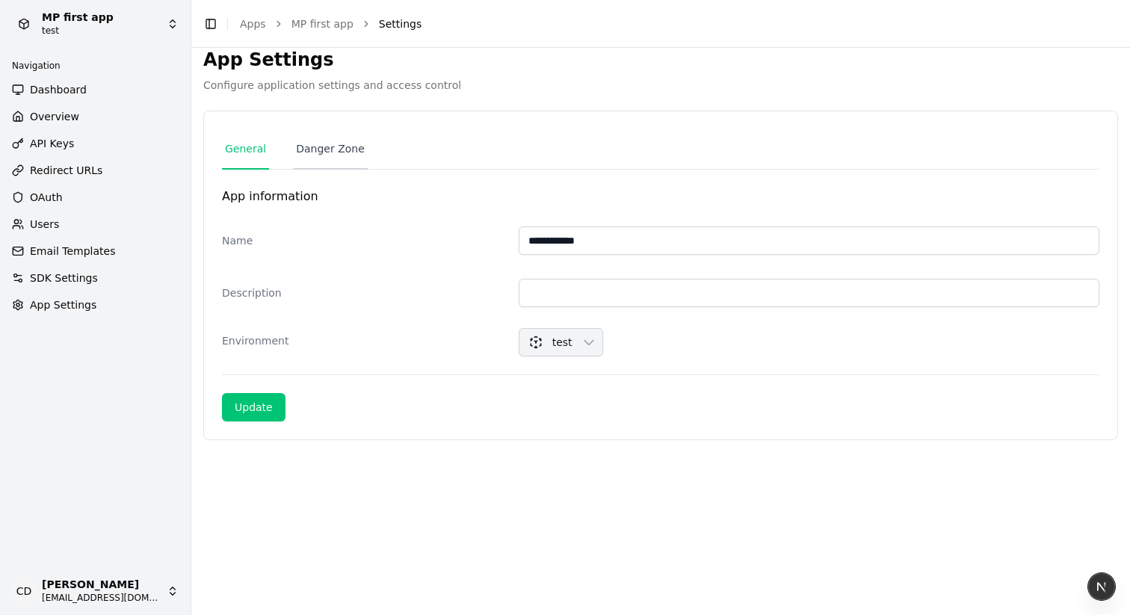
click at [333, 155] on link "Danger Zone" at bounding box center [330, 149] width 75 height 40
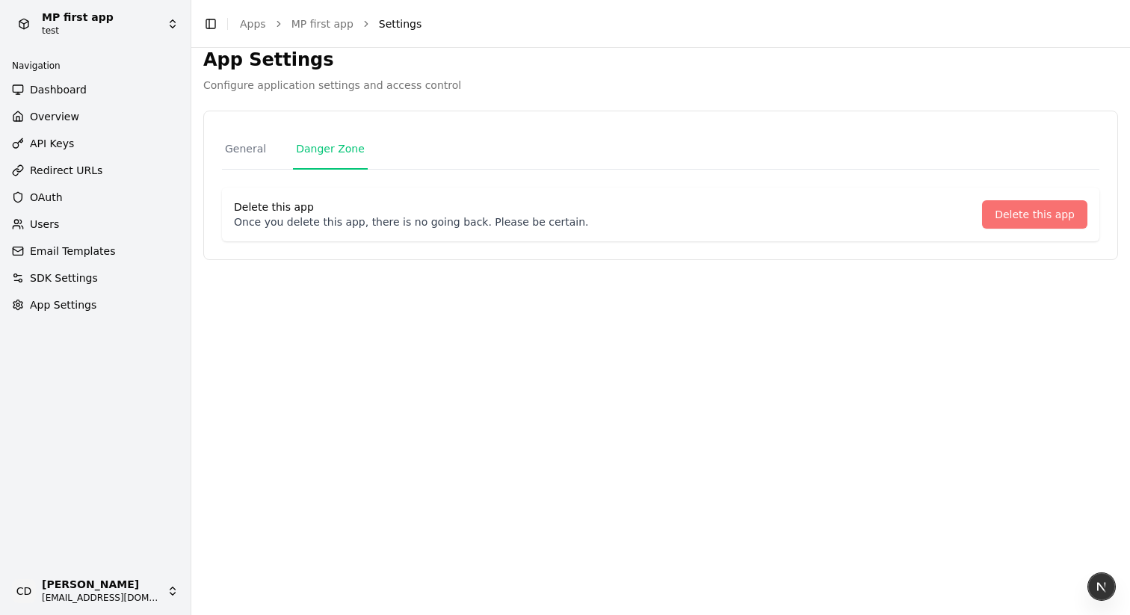
click at [218, 157] on div "**********" at bounding box center [660, 185] width 913 height 148
click at [235, 151] on link "General" at bounding box center [245, 149] width 47 height 40
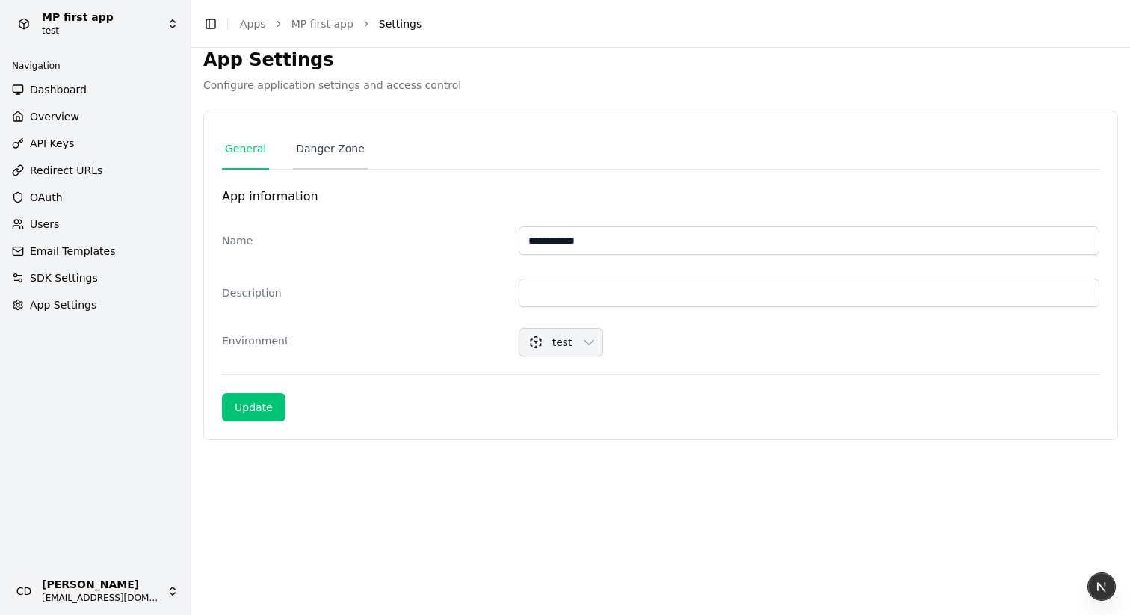
click at [344, 144] on link "Danger Zone" at bounding box center [330, 149] width 75 height 40
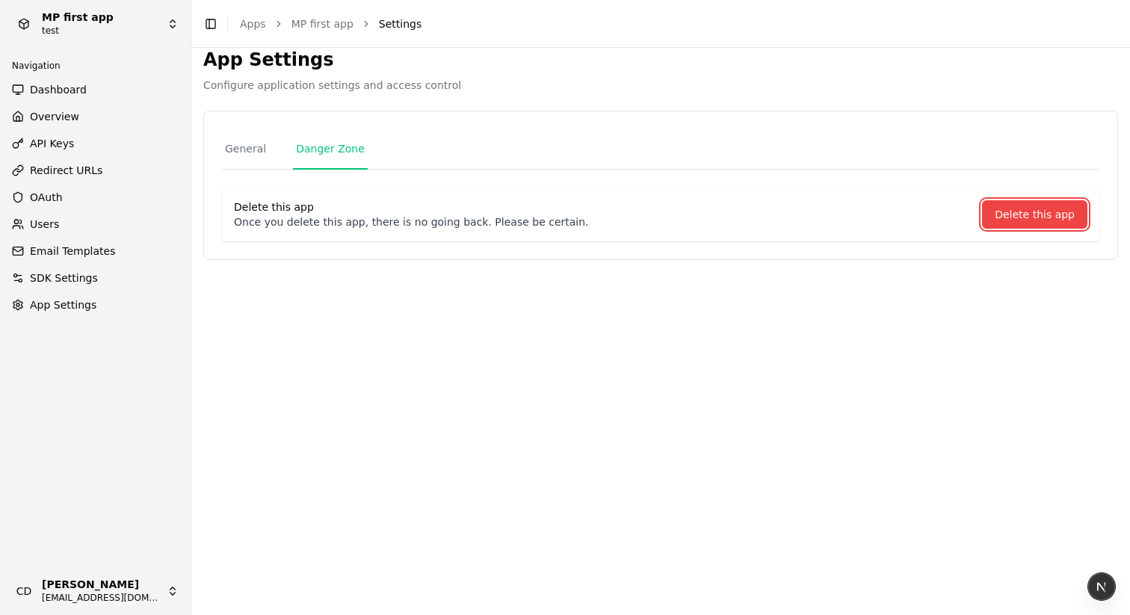
click at [1004, 215] on button "Delete this app" at bounding box center [1034, 214] width 105 height 28
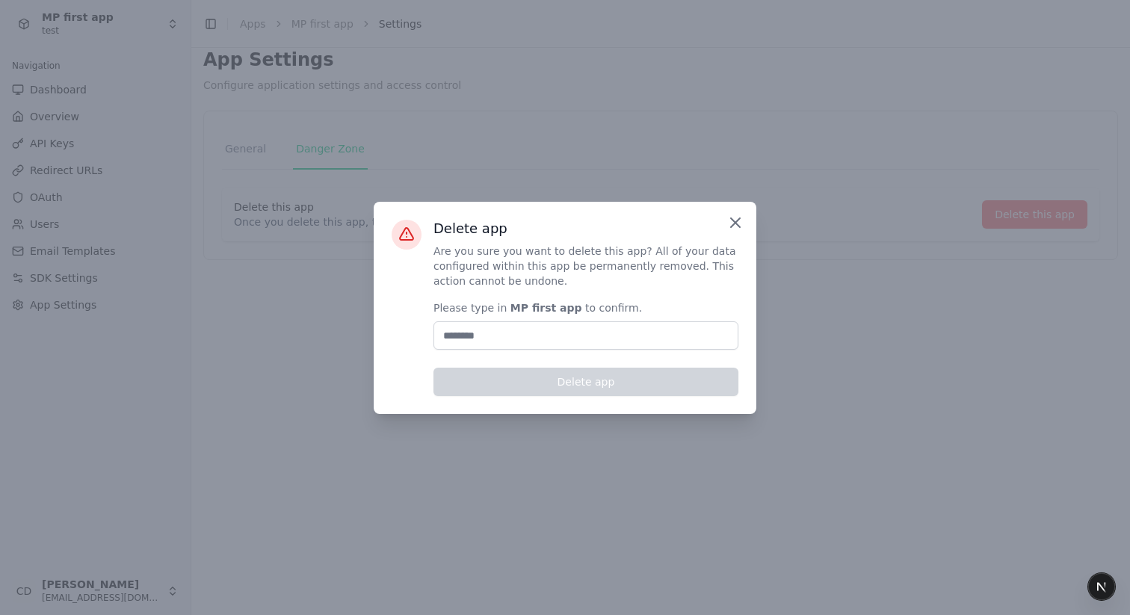
click at [742, 214] on icon "button" at bounding box center [735, 223] width 18 height 18
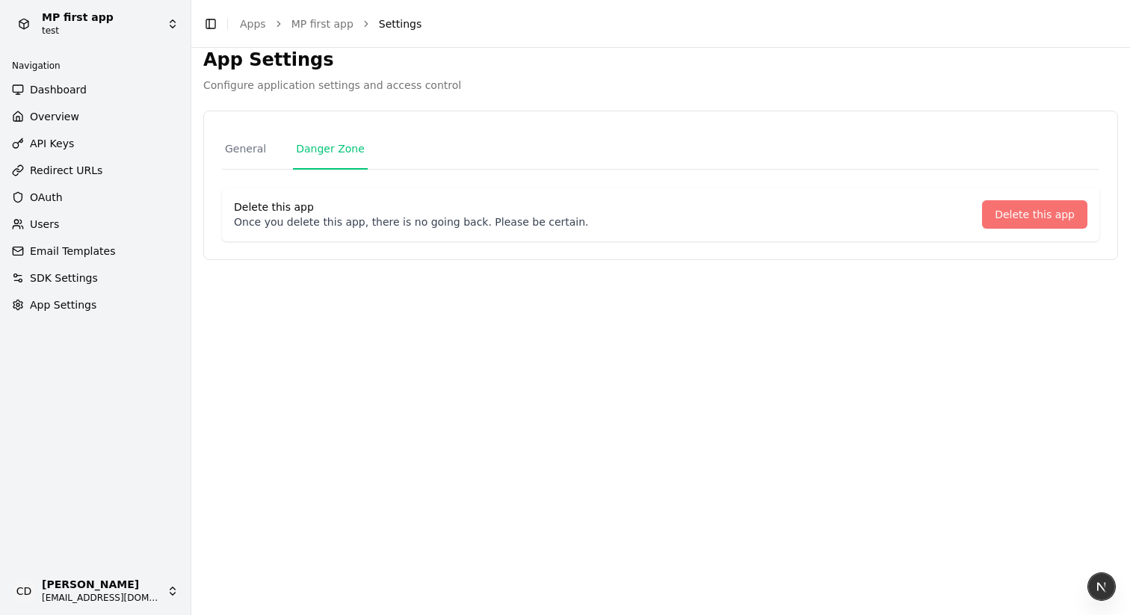
click at [88, 280] on span "SDK Settings" at bounding box center [64, 277] width 68 height 15
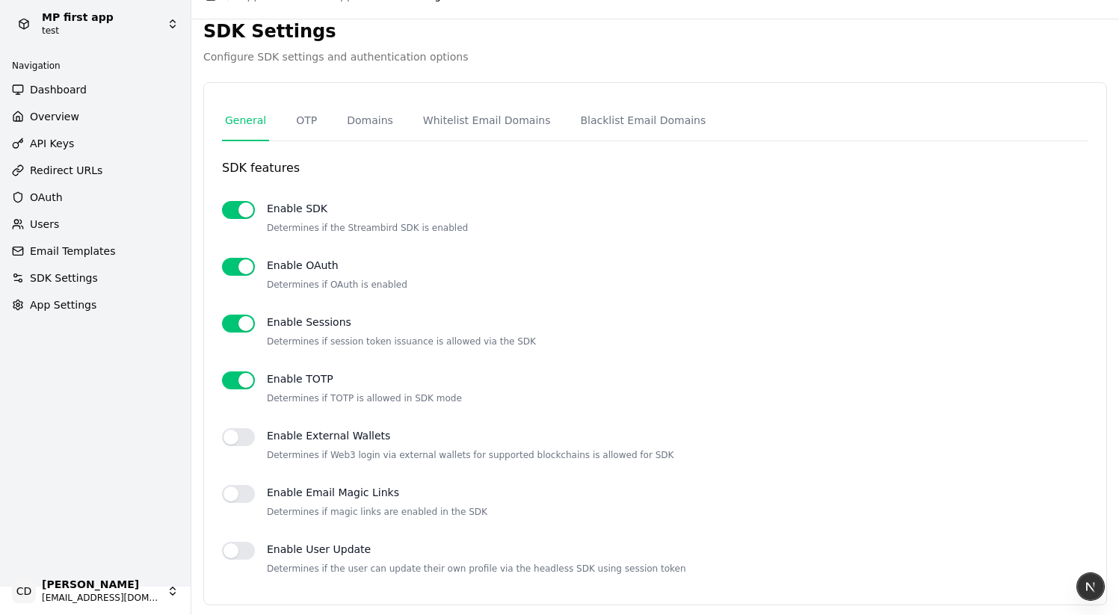
scroll to position [31, 0]
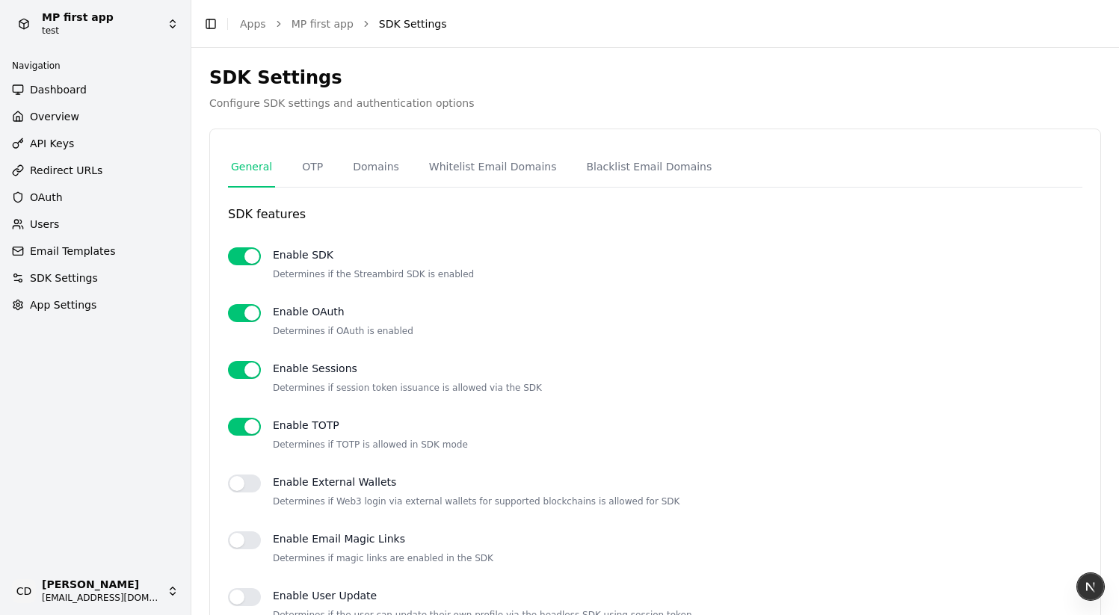
click at [96, 307] on link "App Settings" at bounding box center [95, 305] width 179 height 24
click at [84, 272] on span "SDK Settings" at bounding box center [64, 277] width 68 height 15
click at [95, 301] on span "App Settings" at bounding box center [63, 304] width 66 height 15
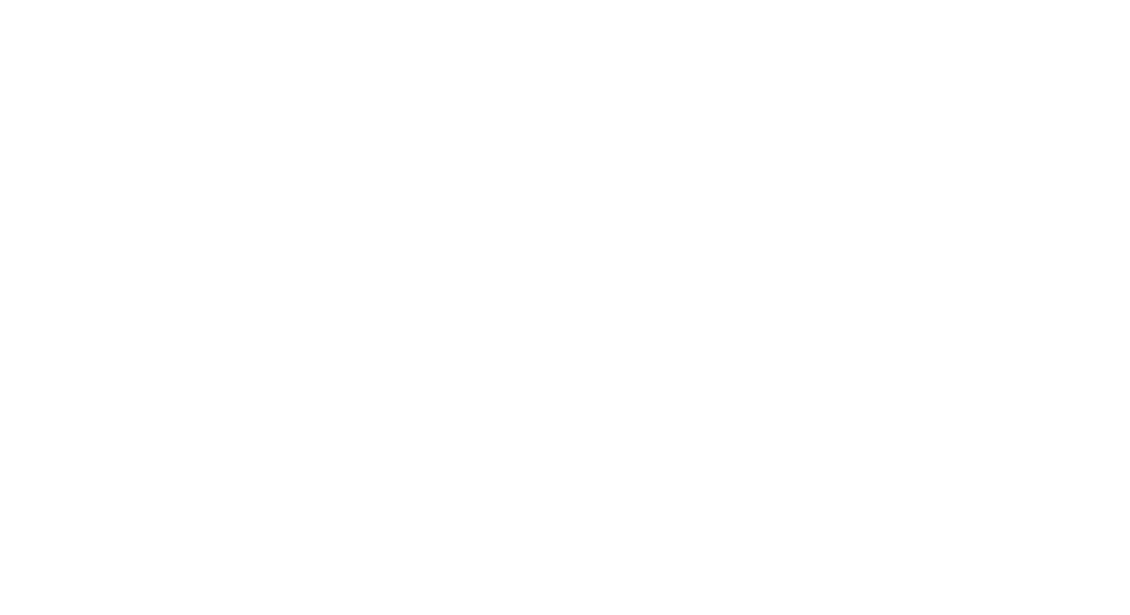
type input "**********"
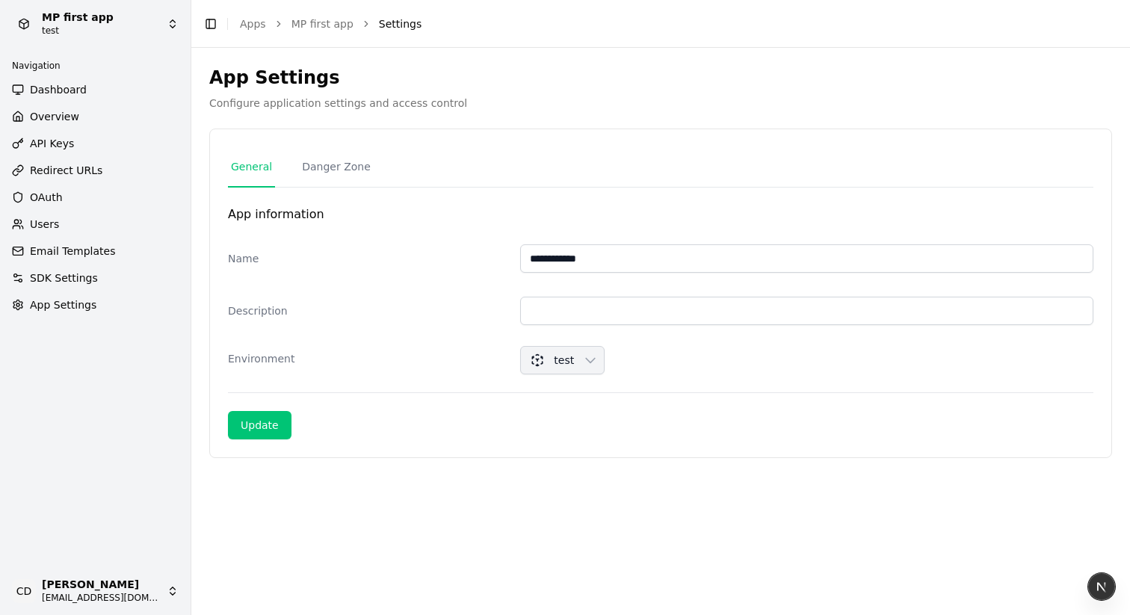
click at [275, 404] on div "Update" at bounding box center [660, 416] width 865 height 46
click at [268, 417] on button "Update" at bounding box center [260, 425] width 64 height 28
click at [481, 338] on div "Environment test" at bounding box center [660, 363] width 865 height 59
click at [71, 97] on link "Dashboard" at bounding box center [95, 90] width 179 height 24
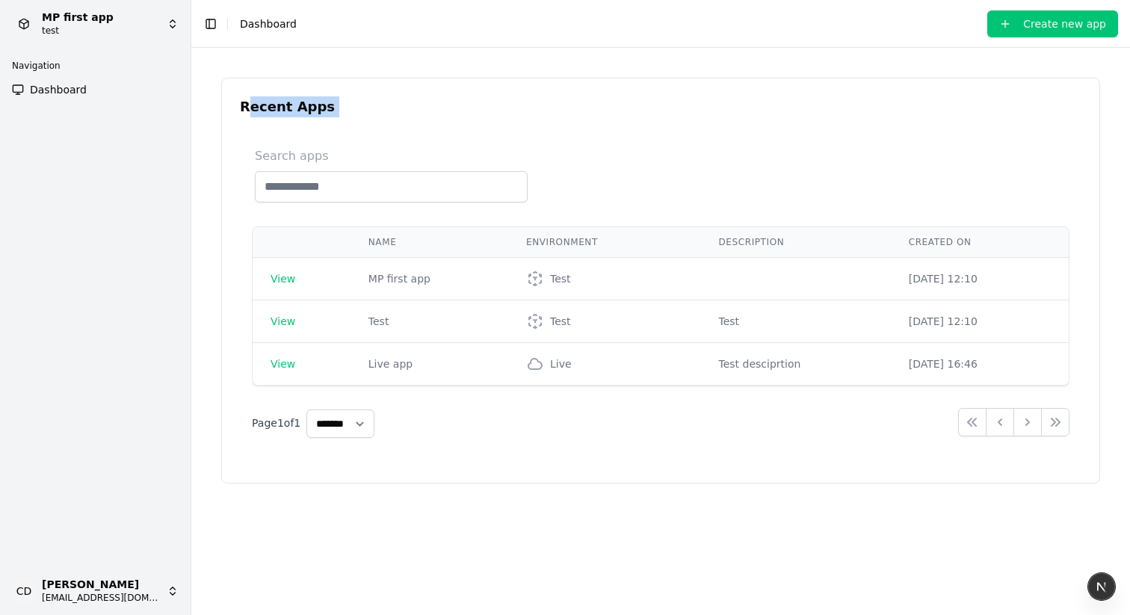
drag, startPoint x: 253, startPoint y: 110, endPoint x: 561, endPoint y: 125, distance: 308.9
click at [561, 125] on div "Recent Apps Search apps Name Environment Description Created On View MP first a…" at bounding box center [660, 280] width 877 height 404
click at [252, 24] on span "Dashboard" at bounding box center [268, 24] width 57 height 12
click at [212, 29] on button "Toggle Sidebar" at bounding box center [210, 23] width 21 height 21
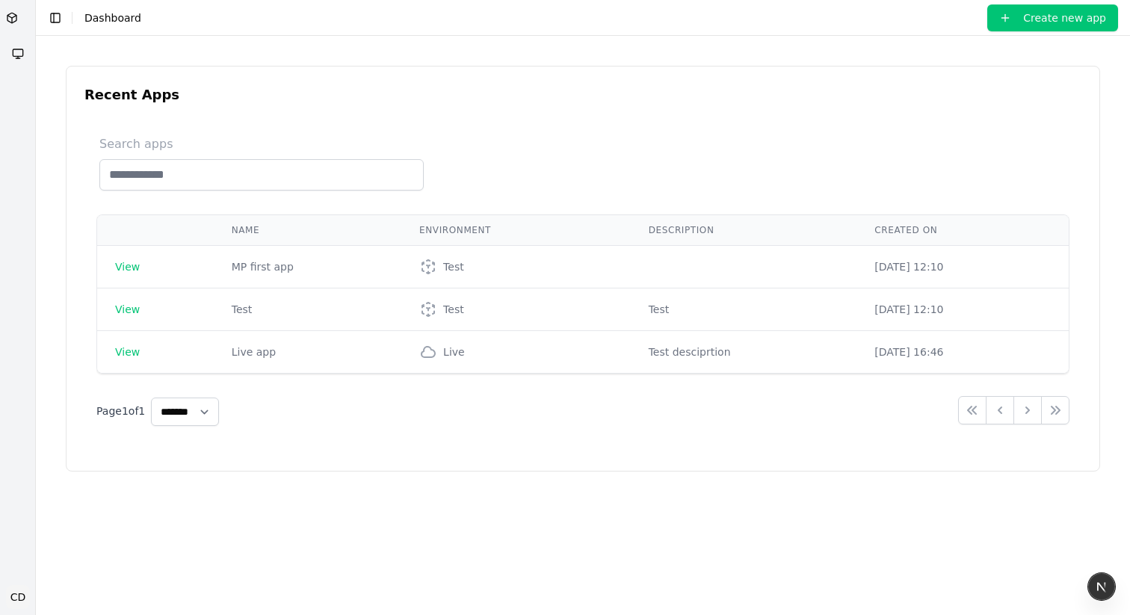
click at [47, 21] on button "Toggle Sidebar" at bounding box center [55, 17] width 21 height 21
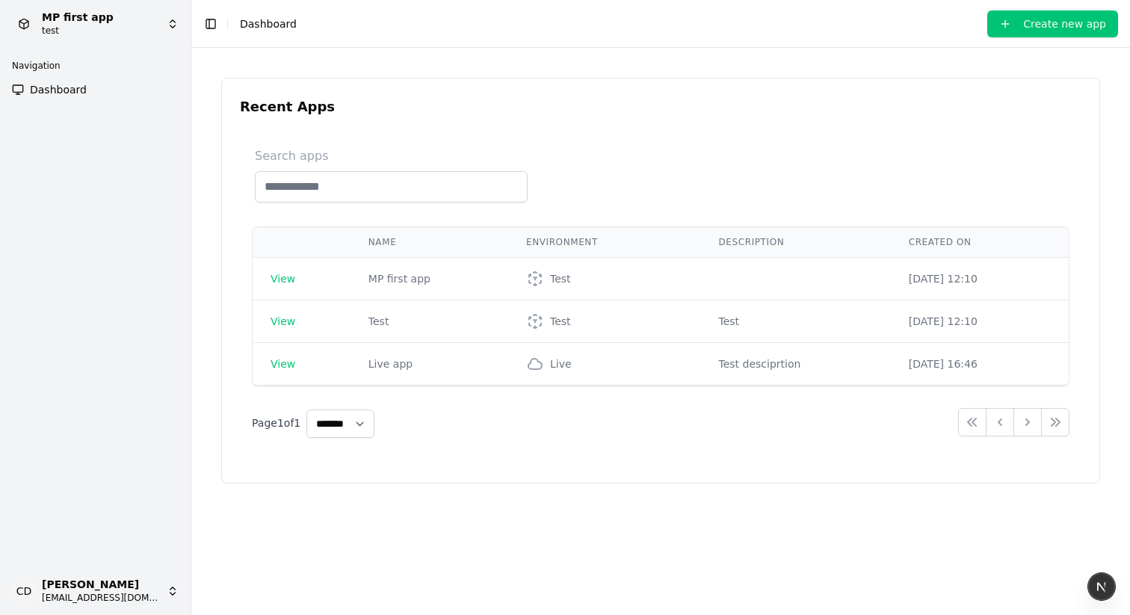
click at [72, 597] on html "MP first app test Navigation Dashboard CD Chris Dro casheghian@moonpay.com Togg…" at bounding box center [565, 307] width 1130 height 615
click at [94, 596] on html "MP first app test Navigation Dashboard CD Chris Dro casheghian@moonpay.com Togg…" at bounding box center [565, 307] width 1130 height 615
click at [332, 427] on select "**** * **** ** **** **" at bounding box center [340, 423] width 68 height 28
click at [310, 409] on select "**** * **** ** **** **" at bounding box center [340, 423] width 68 height 28
click at [68, 99] on link "Dashboard" at bounding box center [95, 90] width 179 height 24
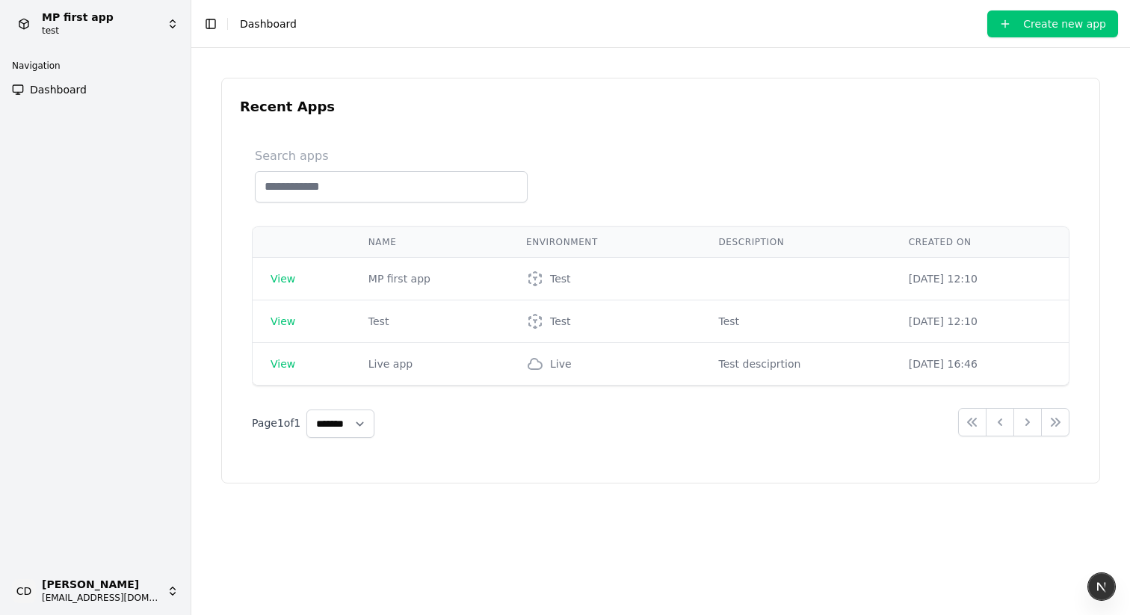
click at [81, 86] on span "Dashboard" at bounding box center [58, 89] width 57 height 15
click at [57, 92] on span "Dashboard" at bounding box center [58, 89] width 57 height 15
click at [296, 283] on td "View" at bounding box center [302, 279] width 98 height 43
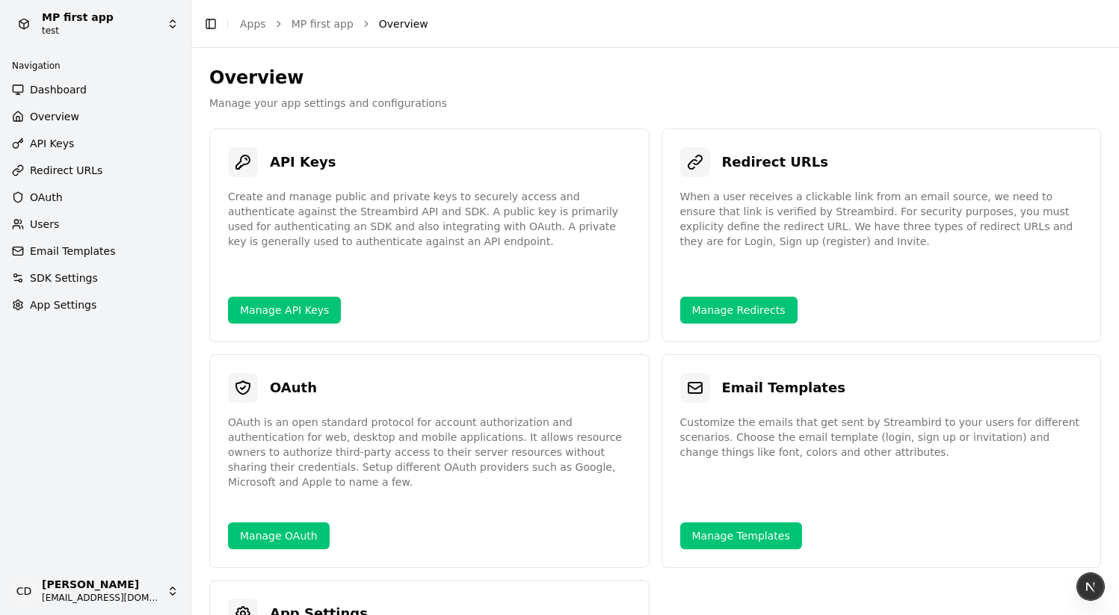
click at [84, 301] on span "App Settings" at bounding box center [63, 304] width 66 height 15
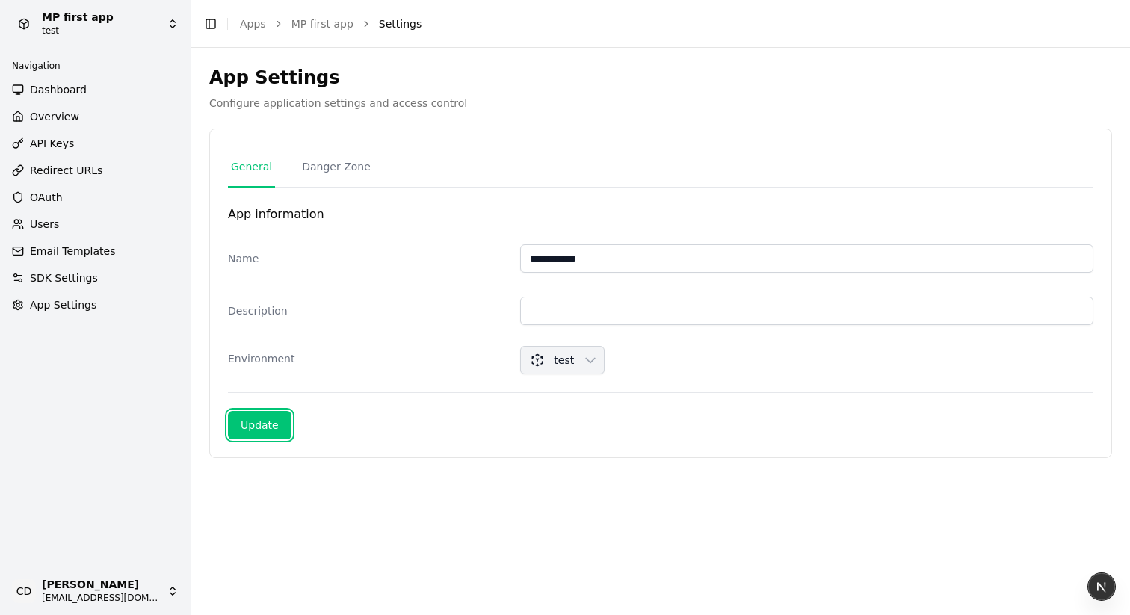
click at [252, 415] on button "Update" at bounding box center [260, 425] width 64 height 28
click at [248, 427] on div "Update" at bounding box center [260, 425] width 38 height 15
click at [271, 418] on div "Update" at bounding box center [260, 425] width 38 height 15
drag, startPoint x: 950, startPoint y: 575, endPoint x: 869, endPoint y: 565, distance: 81.4
click at [869, 565] on div "The App information details have been updated successfully." at bounding box center [975, 570] width 223 height 27
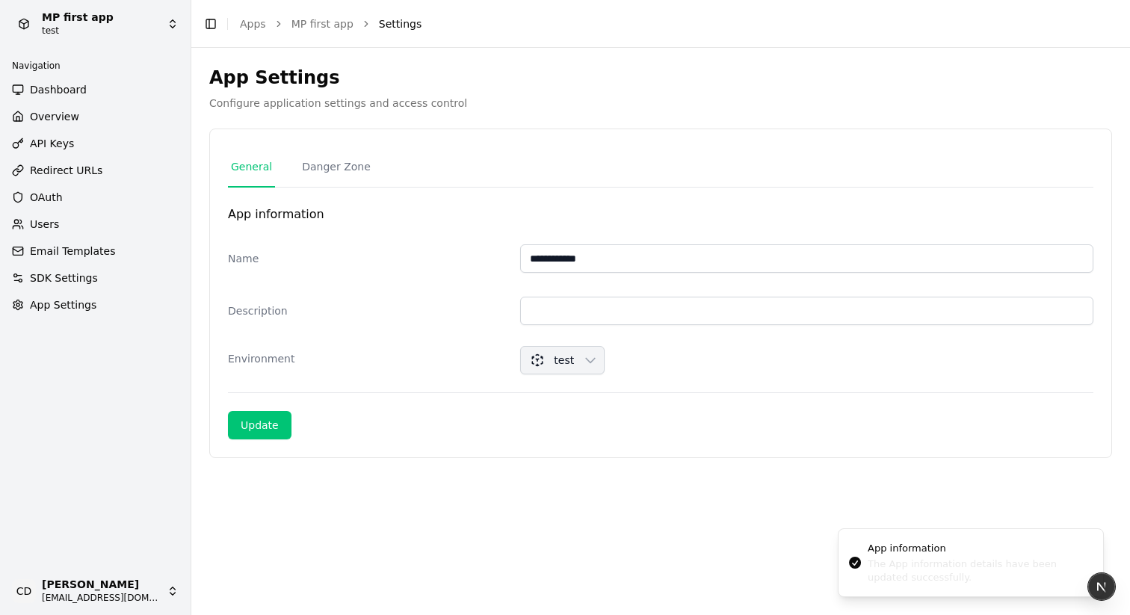
click at [892, 566] on div "The App information details have been updated successfully." at bounding box center [978, 570] width 223 height 27
drag, startPoint x: 894, startPoint y: 566, endPoint x: 982, endPoint y: 566, distance: 87.4
click at [978, 566] on div "The App information details have been updated successfully." at bounding box center [987, 570] width 223 height 27
click at [257, 425] on div "Update" at bounding box center [260, 425] width 38 height 15
click at [255, 428] on div "Update" at bounding box center [260, 425] width 38 height 15
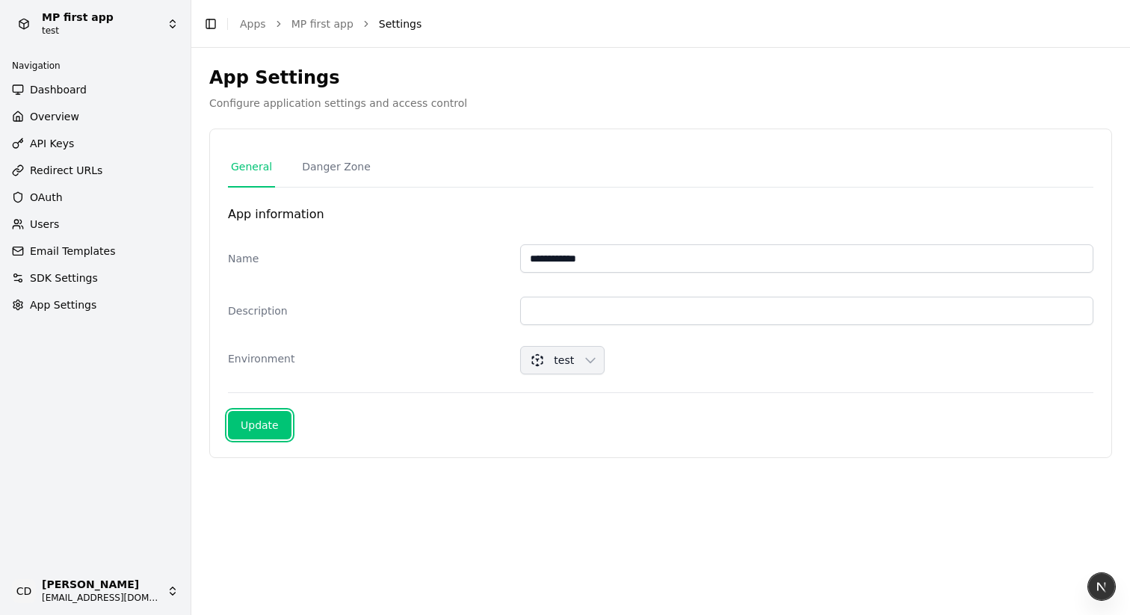
click at [269, 424] on div "Update" at bounding box center [260, 425] width 38 height 15
click at [279, 428] on button "Update" at bounding box center [260, 425] width 64 height 28
click at [52, 142] on span "API Keys" at bounding box center [52, 143] width 44 height 15
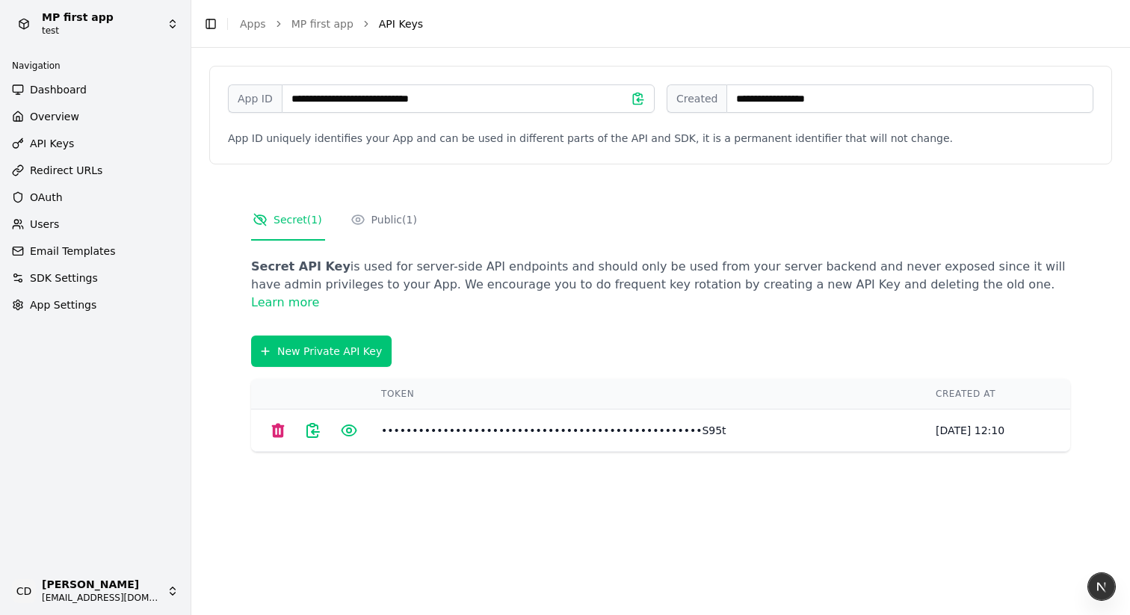
click at [60, 171] on span "Redirect URLs" at bounding box center [66, 170] width 72 height 15
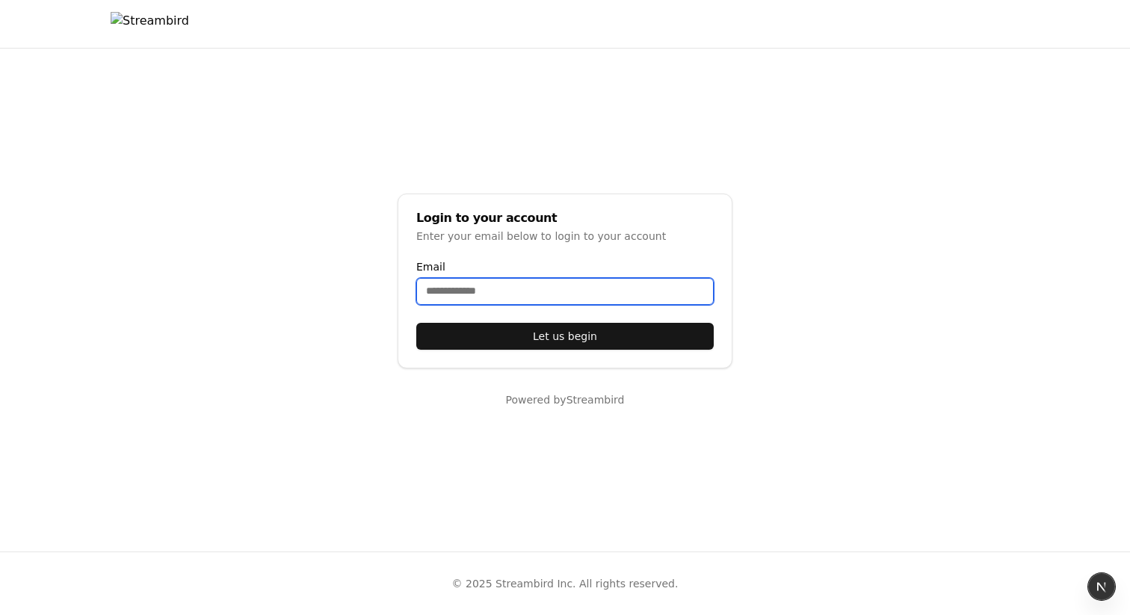
click at [471, 300] on input "Email" at bounding box center [564, 291] width 297 height 27
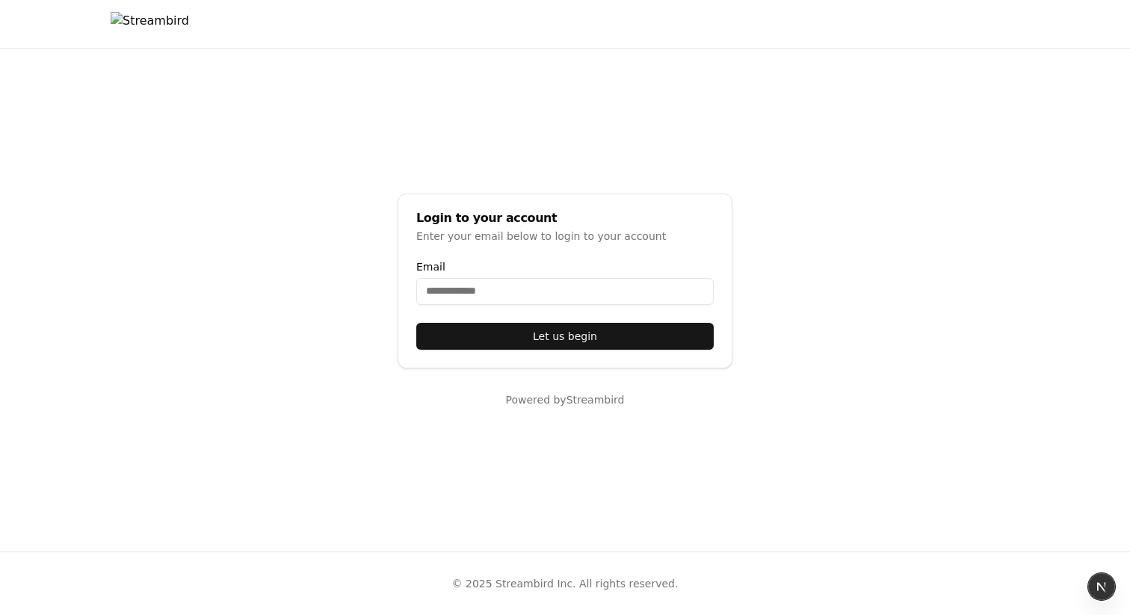
click at [189, 30] on img at bounding box center [150, 24] width 78 height 24
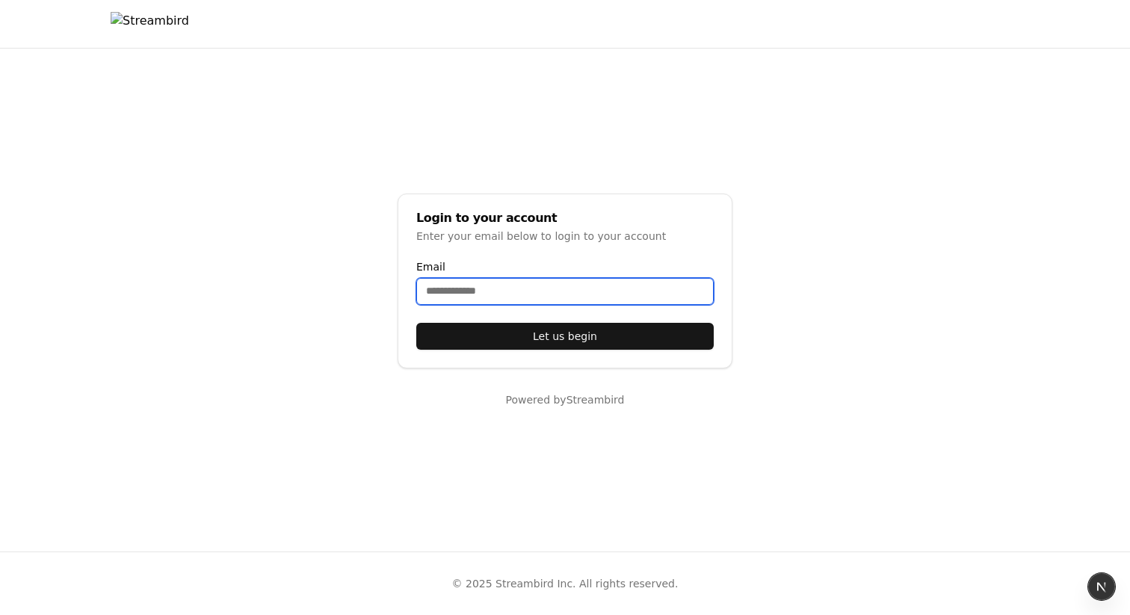
click at [474, 291] on input "Email" at bounding box center [564, 291] width 297 height 27
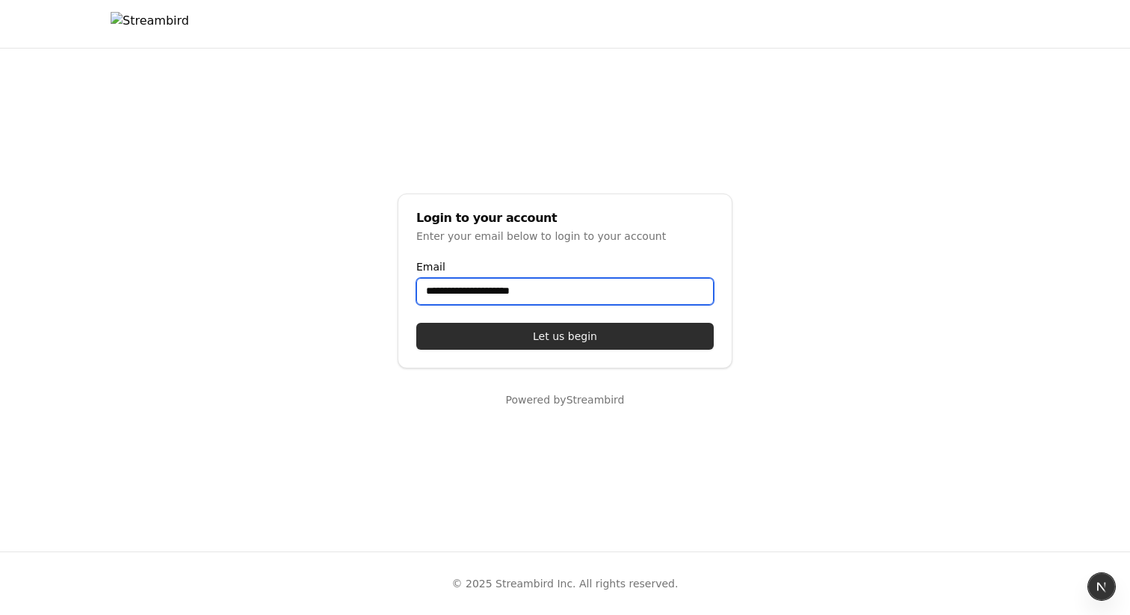
type input "**********"
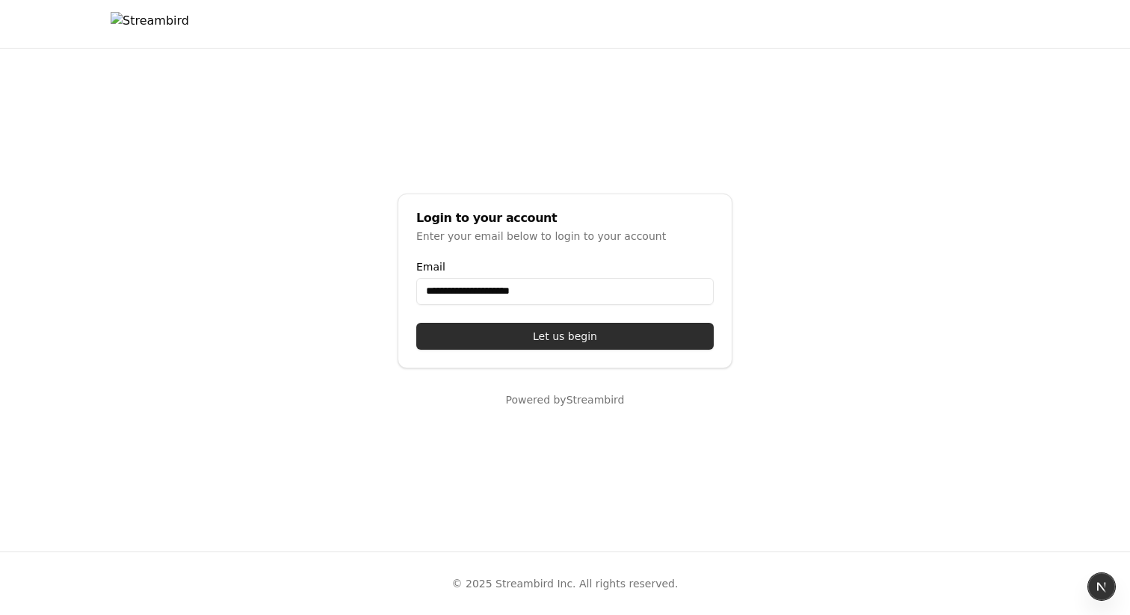
click at [533, 340] on button "Let us begin" at bounding box center [564, 336] width 297 height 27
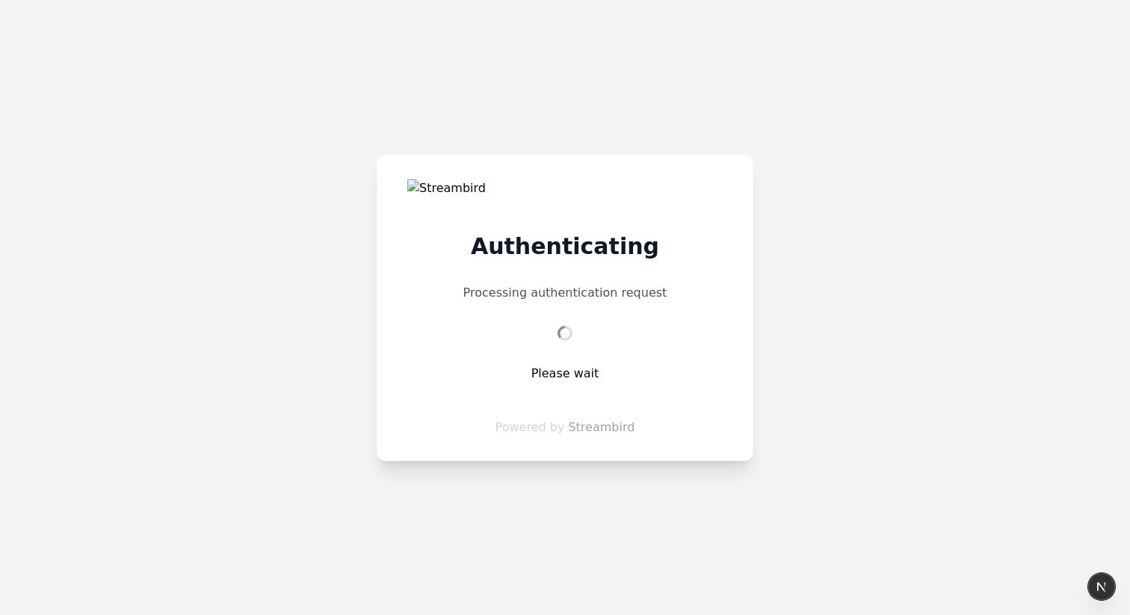
select select "**"
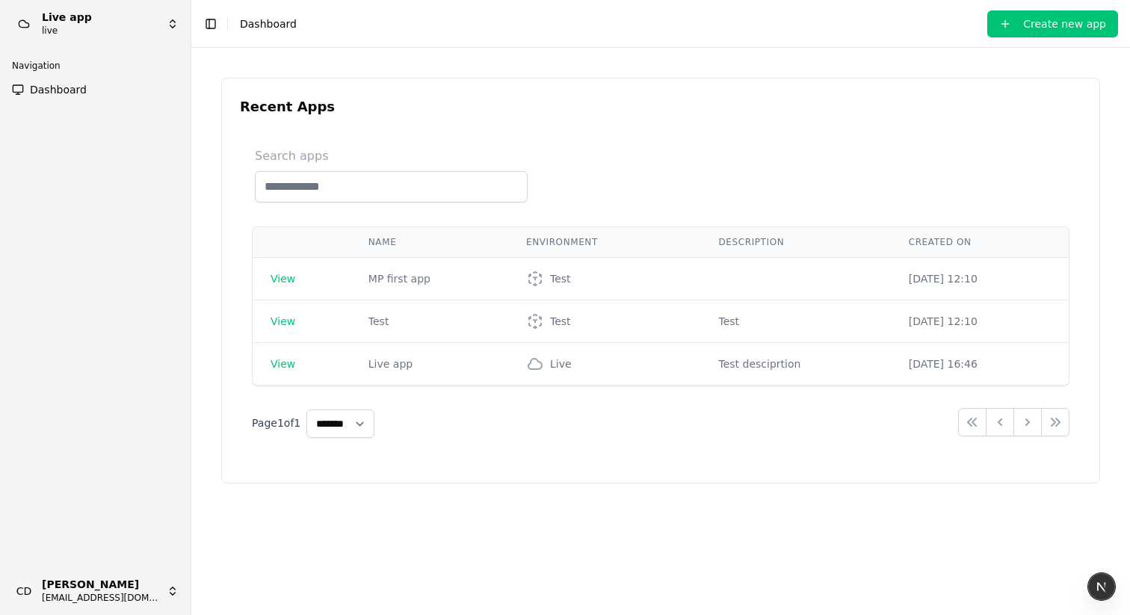
click at [75, 90] on span "Dashboard" at bounding box center [58, 89] width 57 height 15
click at [296, 281] on td "View" at bounding box center [302, 279] width 98 height 43
click at [278, 281] on span "View" at bounding box center [282, 279] width 25 height 12
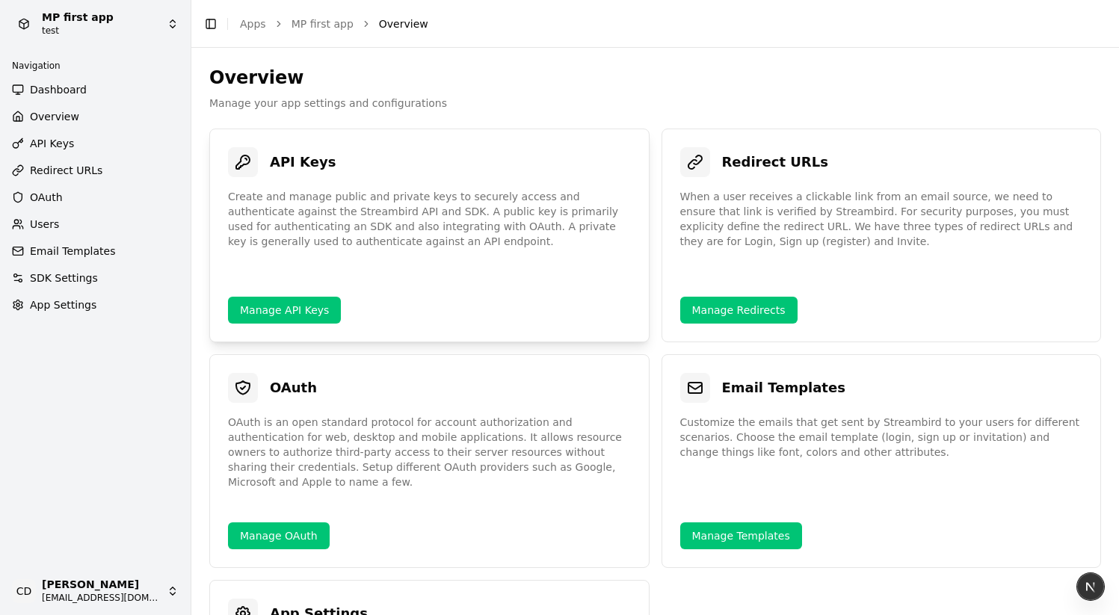
click at [259, 301] on link "Manage API Keys" at bounding box center [284, 310] width 113 height 27
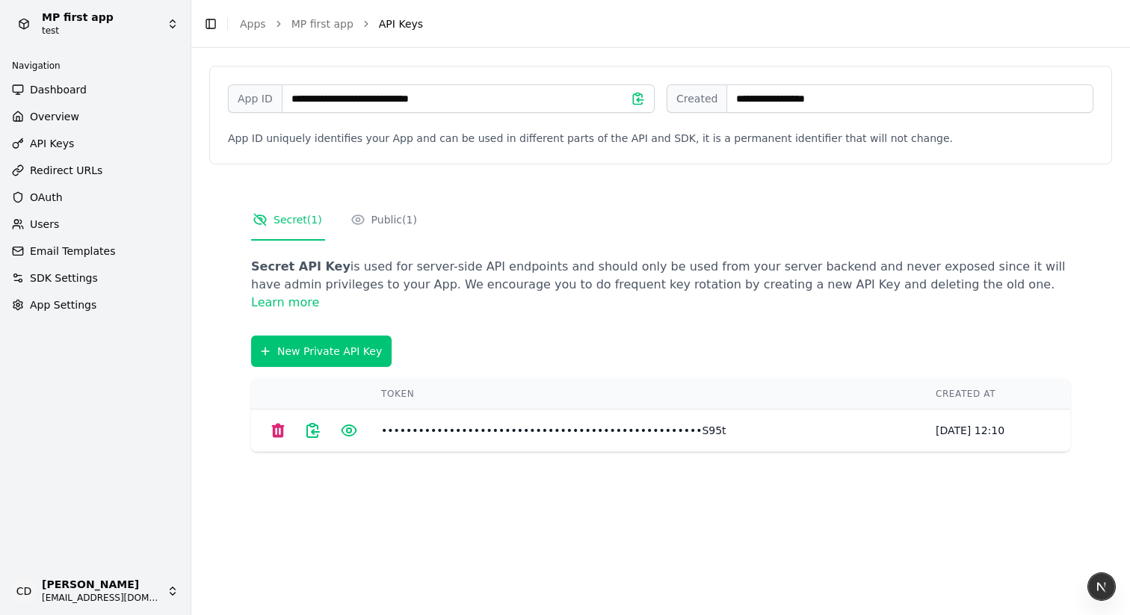
click at [317, 434] on icon at bounding box center [313, 430] width 18 height 18
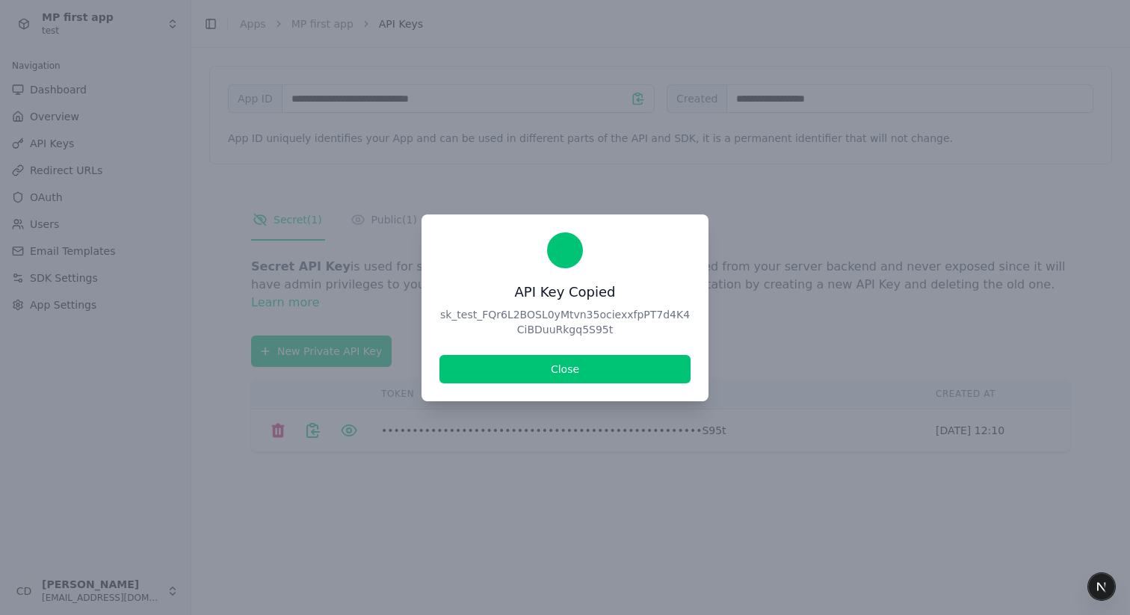
click at [494, 370] on button "Close" at bounding box center [564, 369] width 251 height 28
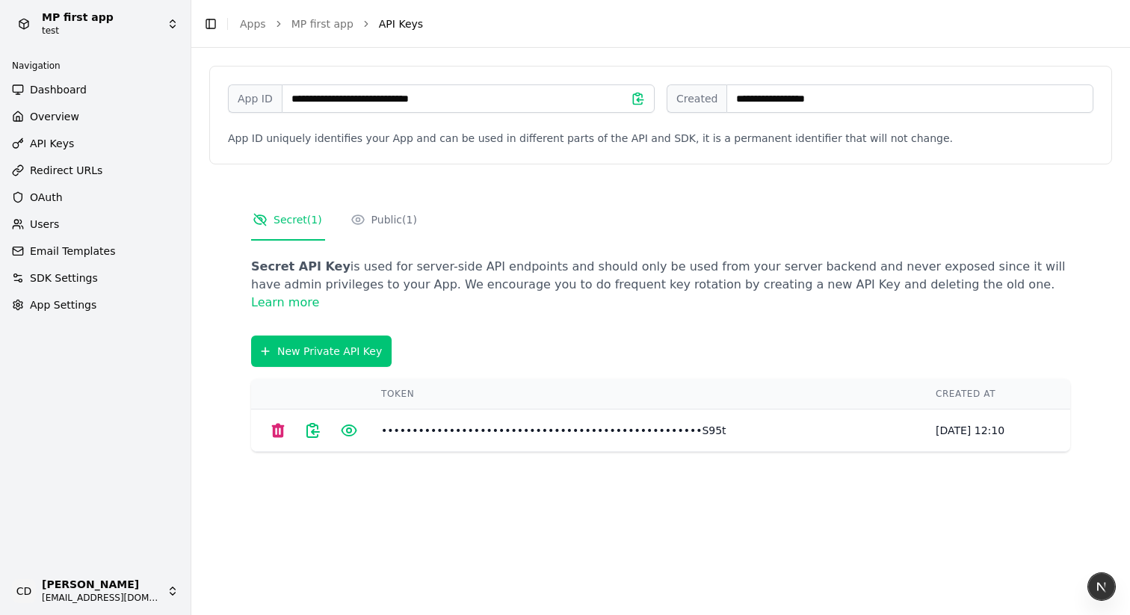
click at [347, 431] on icon at bounding box center [349, 430] width 18 height 18
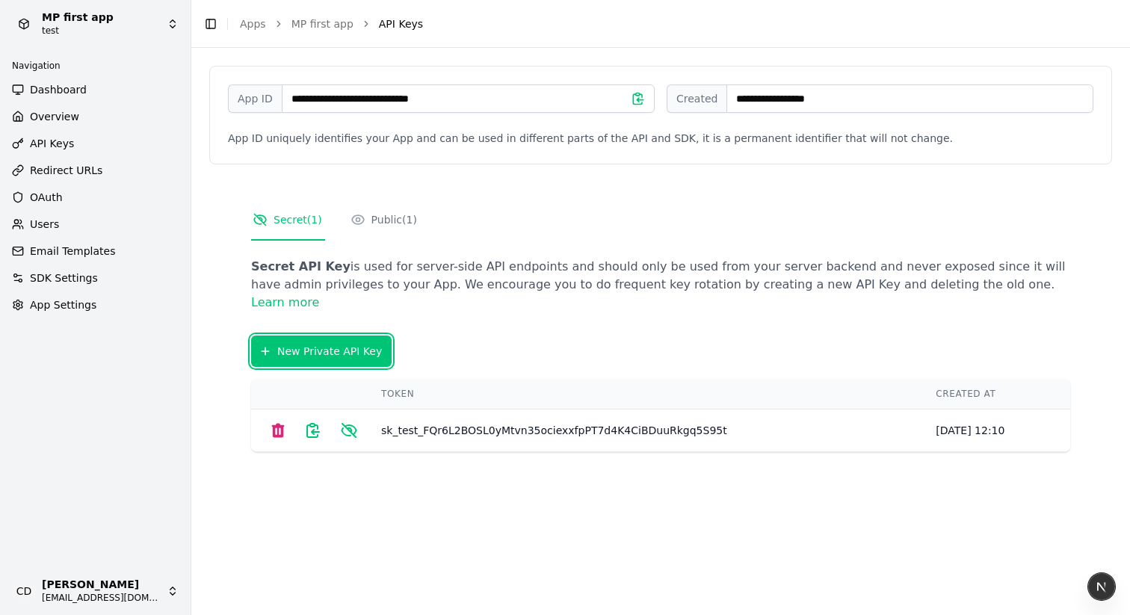
click at [309, 348] on div "New Private API Key" at bounding box center [321, 351] width 121 height 18
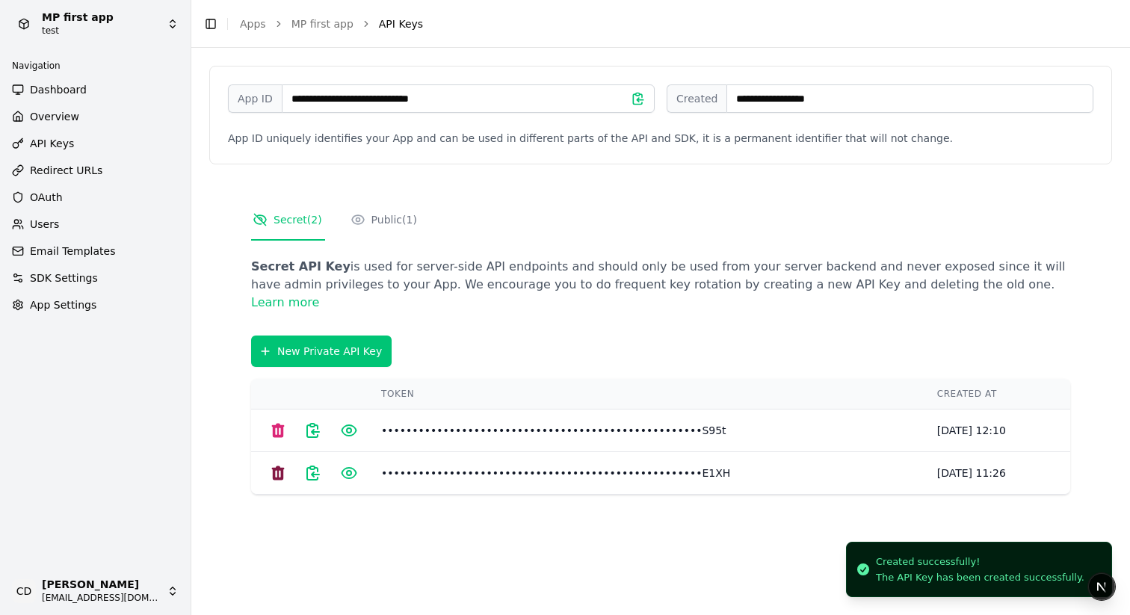
click at [276, 468] on icon at bounding box center [278, 473] width 18 height 18
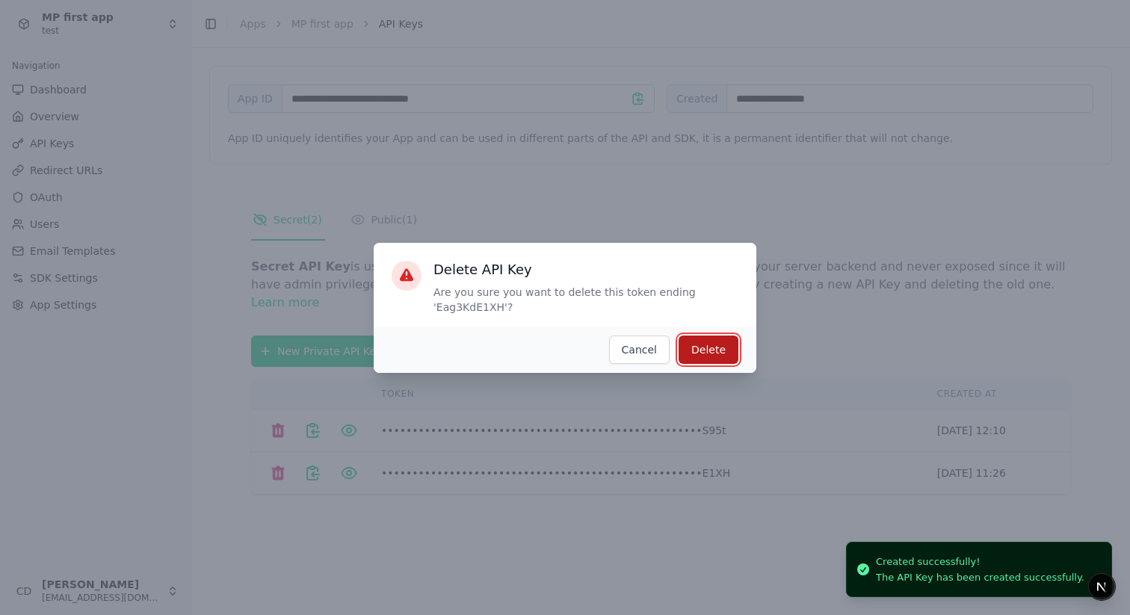
click at [702, 349] on div "Delete" at bounding box center [708, 349] width 34 height 15
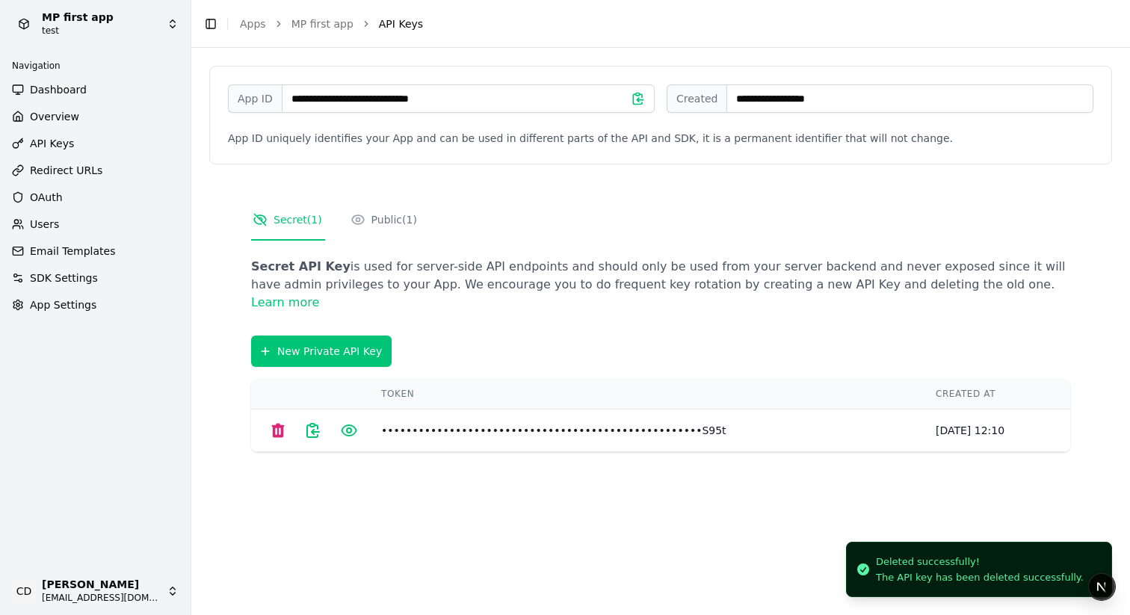
click at [57, 172] on span "Redirect URLs" at bounding box center [66, 170] width 72 height 15
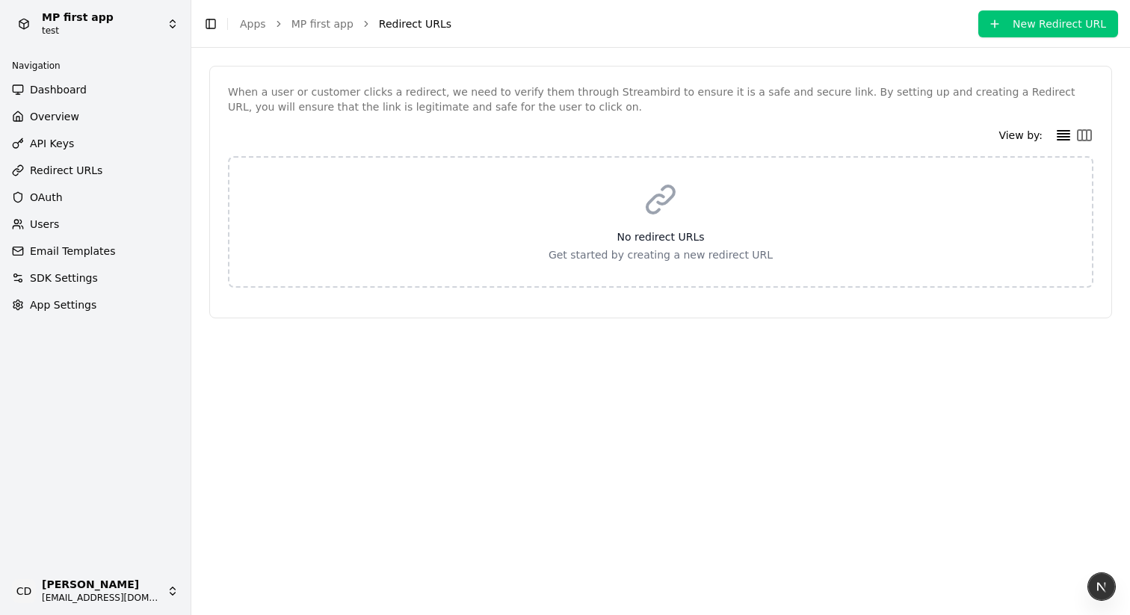
click at [1016, 31] on button "New Redirect URL" at bounding box center [1048, 23] width 140 height 27
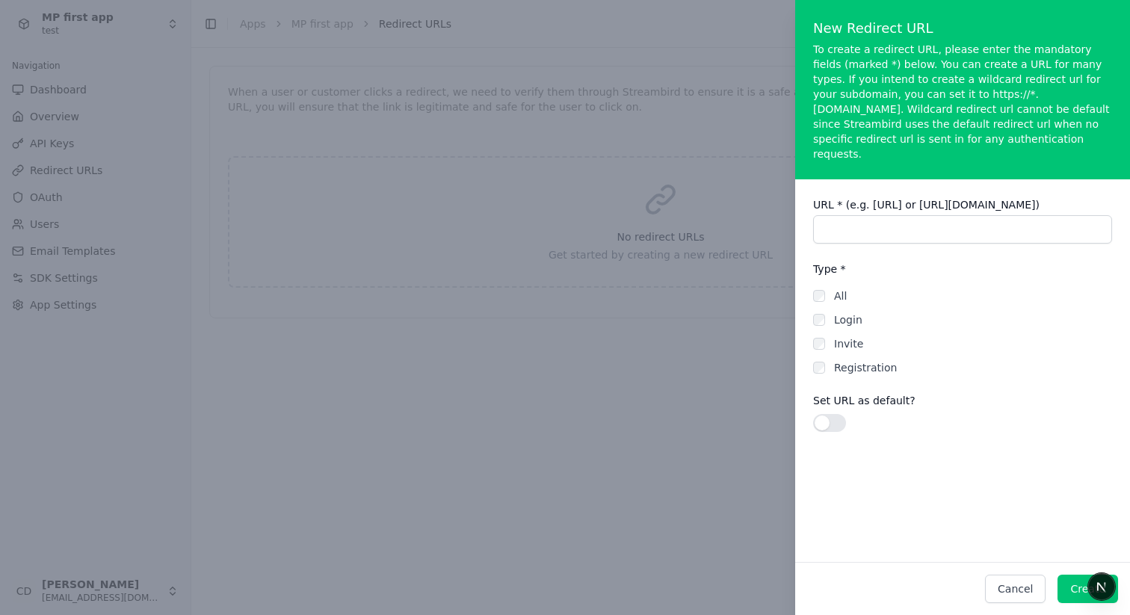
click at [937, 215] on input "URL * (e.g. http://localhost:3000 or https://xyz.com)" at bounding box center [962, 229] width 299 height 28
type input "**********"
drag, startPoint x: 825, startPoint y: 275, endPoint x: 806, endPoint y: 296, distance: 28.0
click at [825, 288] on div "All" at bounding box center [962, 295] width 299 height 15
click at [806, 296] on div "**********" at bounding box center [962, 314] width 335 height 271
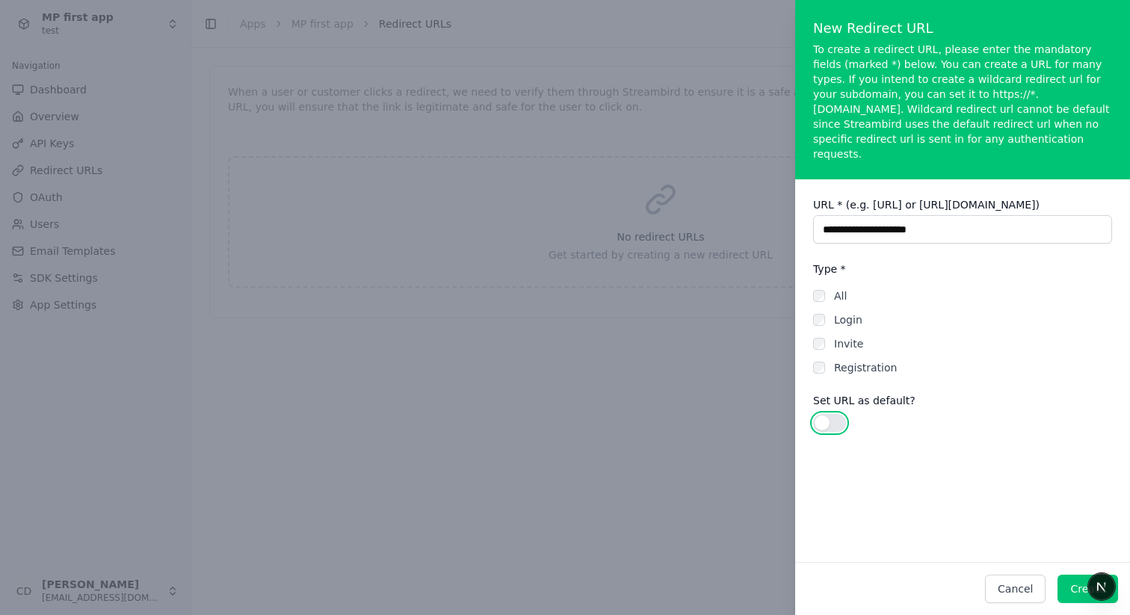
click at [826, 414] on button "Use setting" at bounding box center [829, 423] width 33 height 18
click at [1084, 603] on div "Cancel Create" at bounding box center [962, 588] width 335 height 53
click at [1068, 589] on button "Create" at bounding box center [1087, 589] width 61 height 28
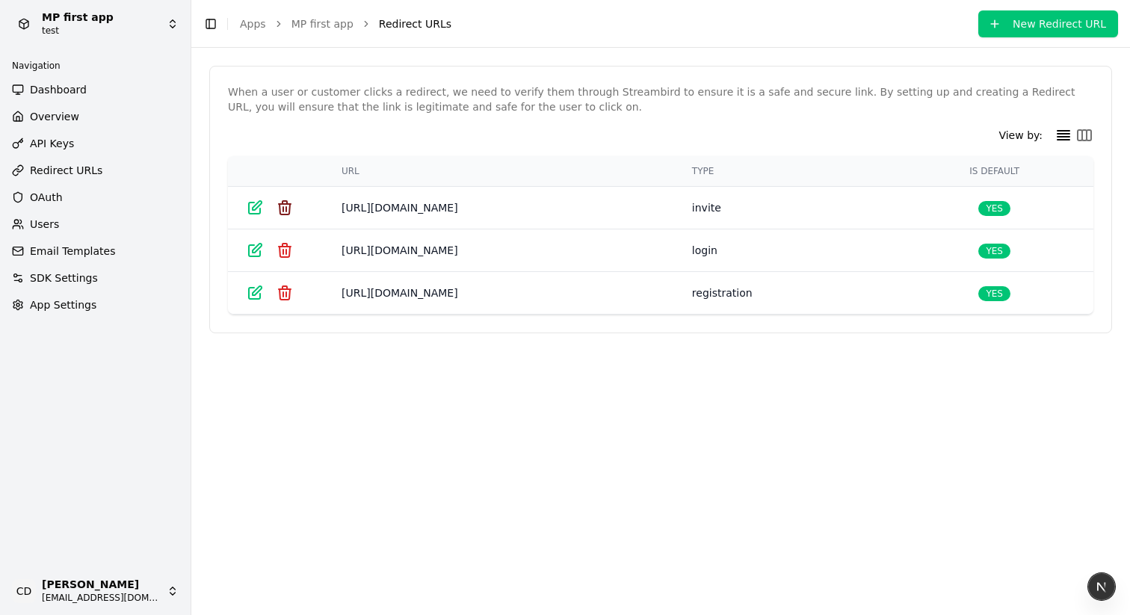
click at [281, 208] on icon at bounding box center [285, 208] width 18 height 18
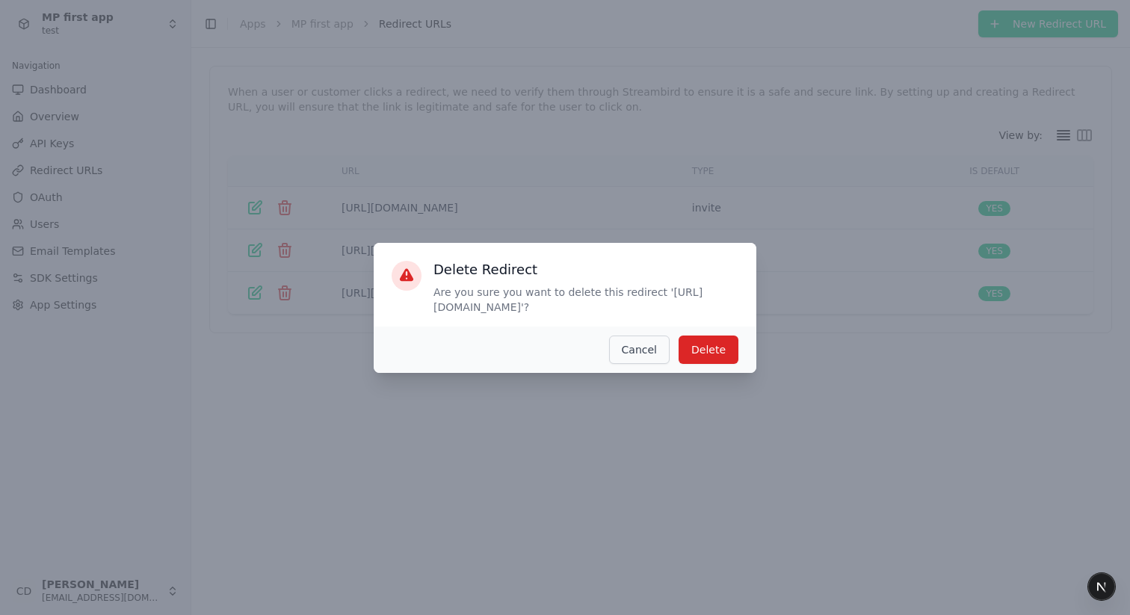
click at [639, 347] on button "Cancel" at bounding box center [639, 349] width 61 height 28
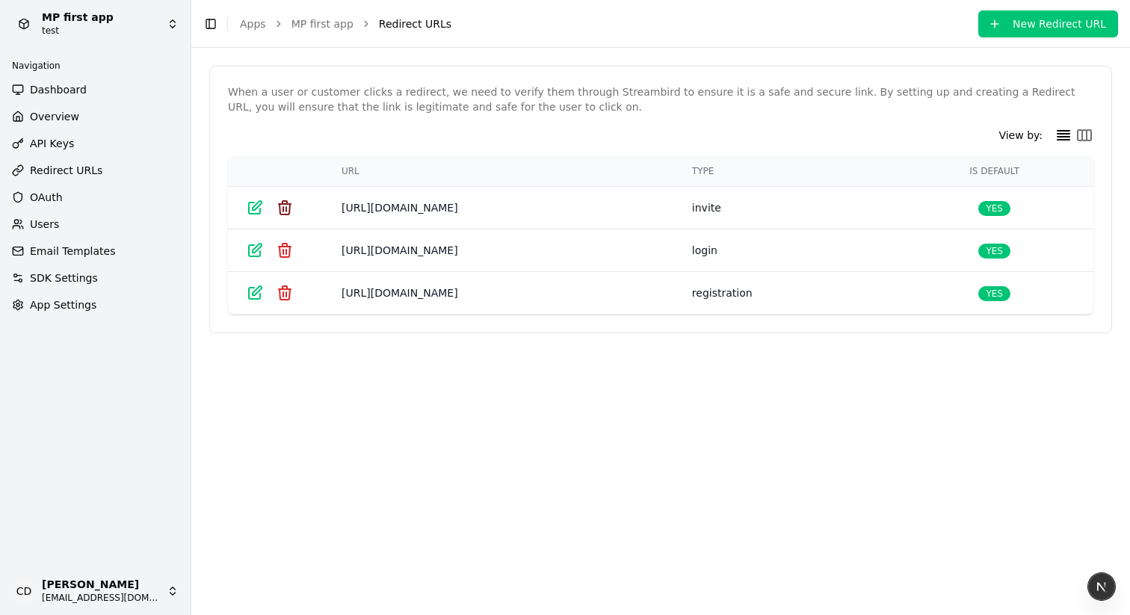
click at [288, 211] on icon at bounding box center [285, 207] width 12 height 13
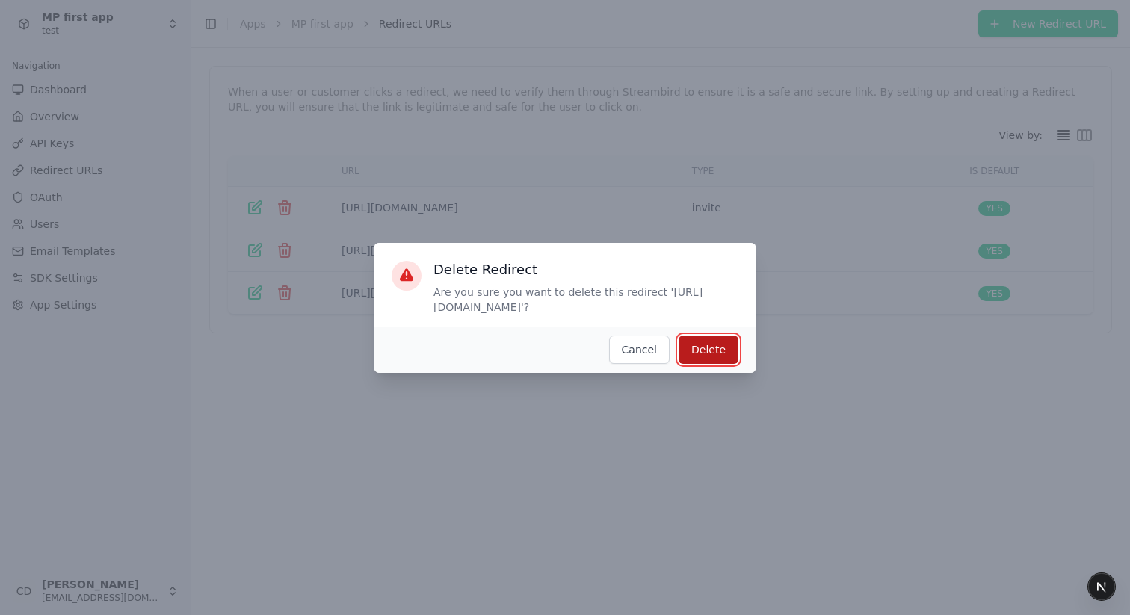
click at [720, 356] on div "Delete" at bounding box center [708, 349] width 34 height 15
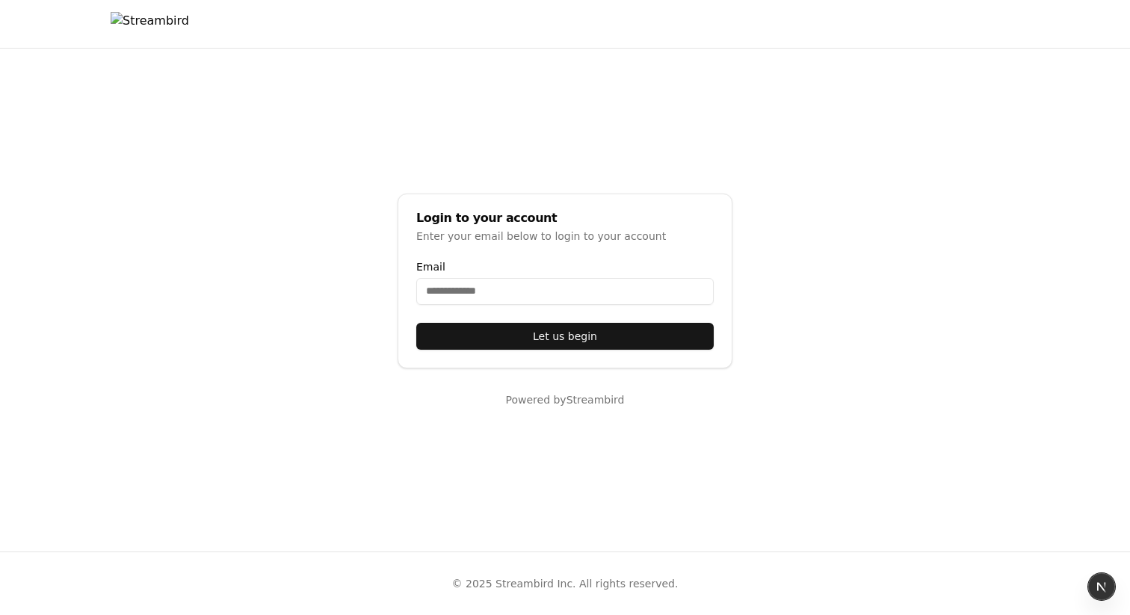
select select "**"
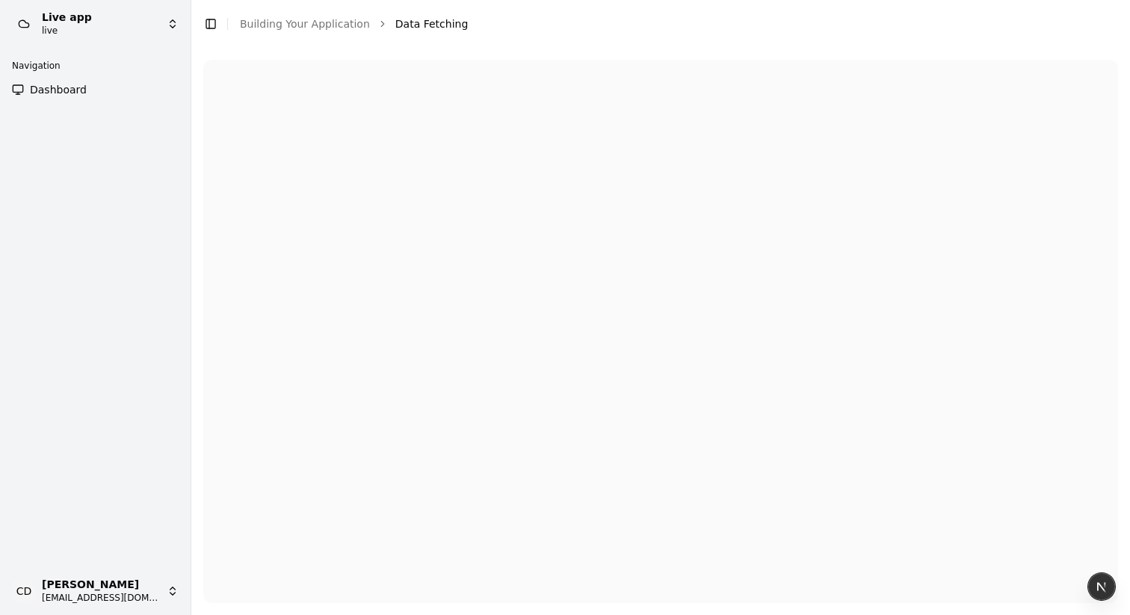
click at [95, 91] on link "Dashboard" at bounding box center [95, 90] width 179 height 24
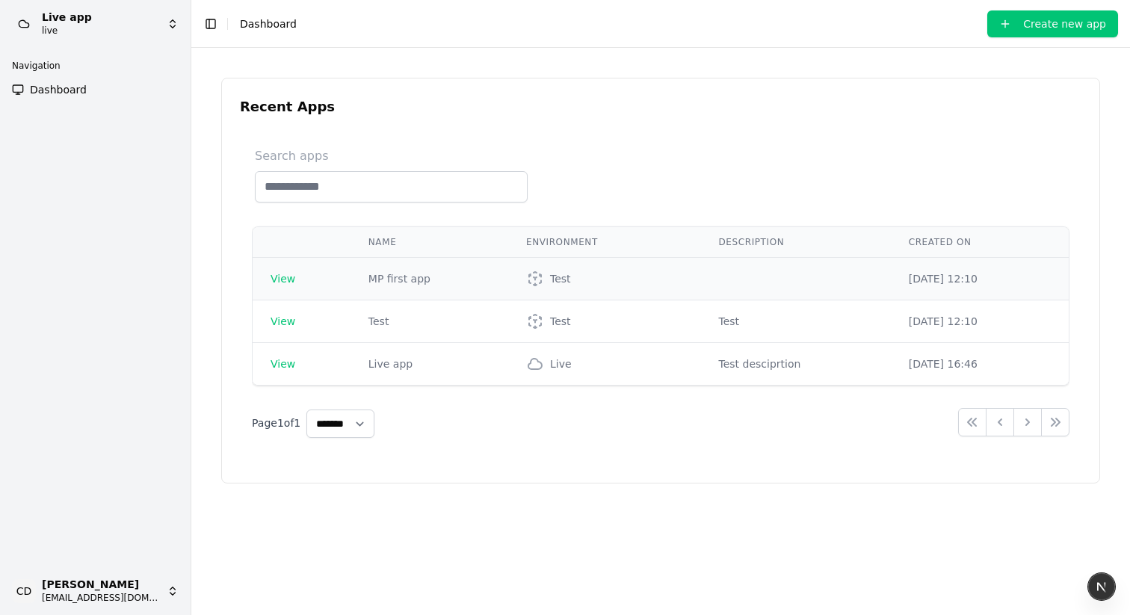
click at [280, 274] on span "View" at bounding box center [282, 279] width 25 height 12
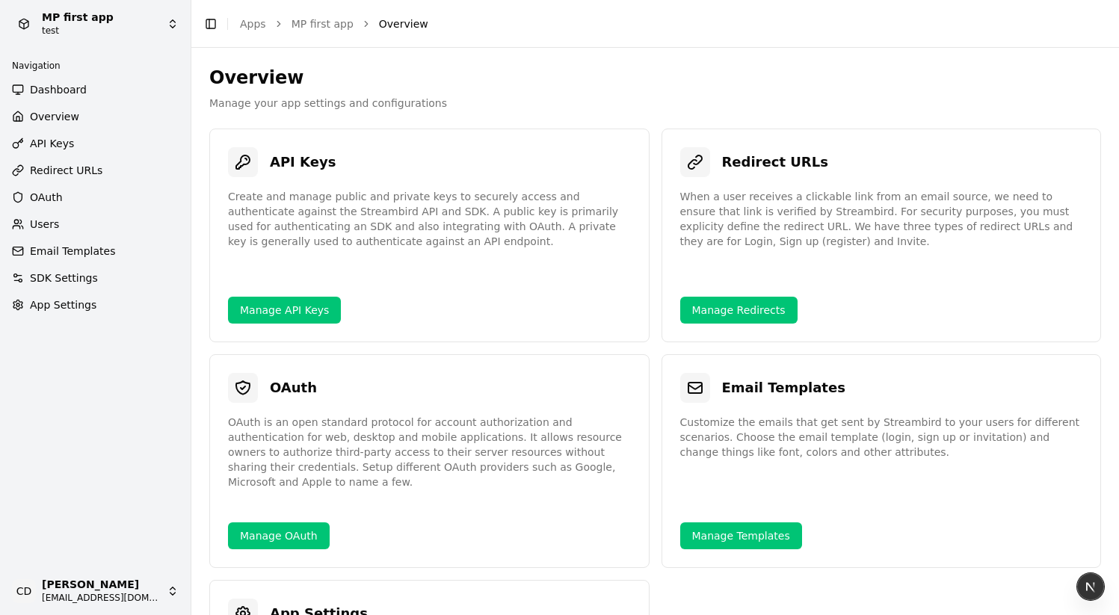
click at [64, 144] on span "API Keys" at bounding box center [52, 143] width 44 height 15
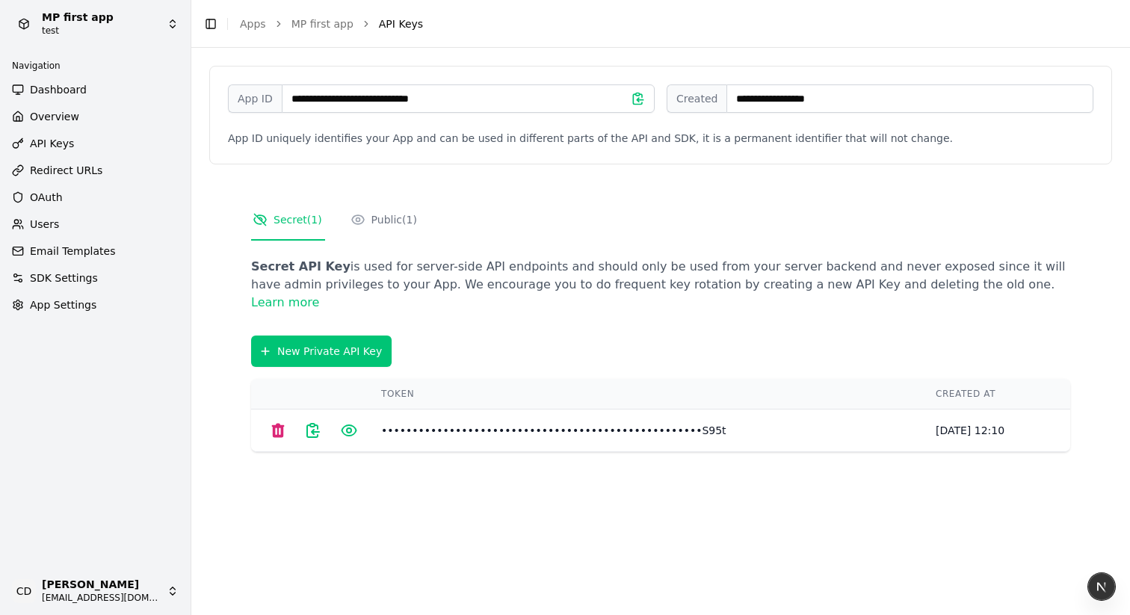
click at [42, 198] on span "OAuth" at bounding box center [46, 197] width 33 height 15
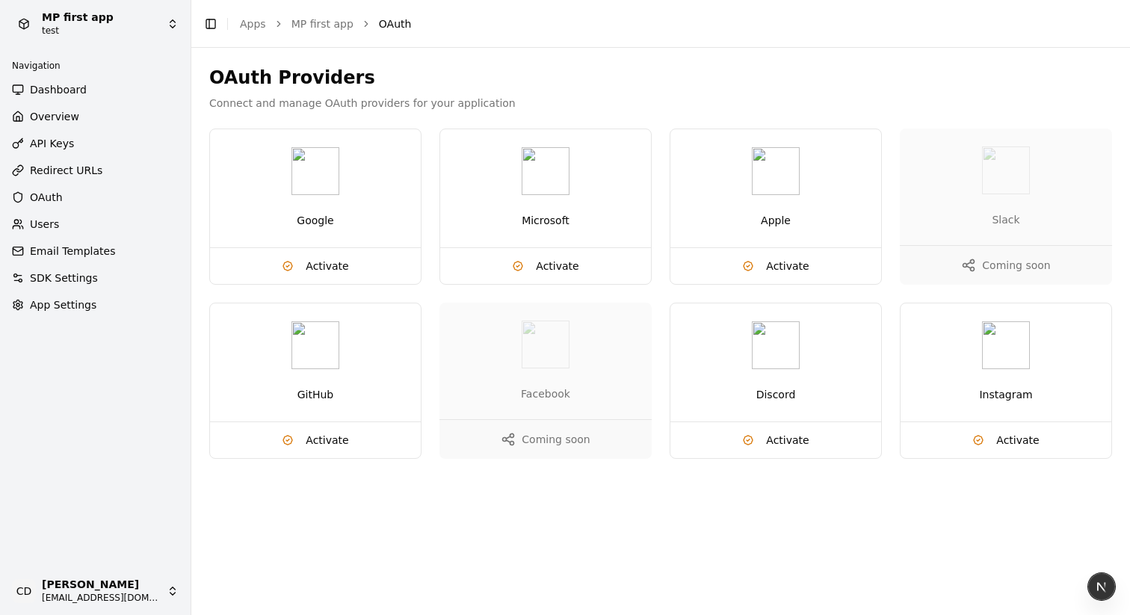
click at [306, 210] on div "Google" at bounding box center [315, 188] width 211 height 118
click at [314, 261] on span "Activate" at bounding box center [327, 266] width 43 height 15
click at [329, 265] on span "Activate" at bounding box center [327, 266] width 43 height 15
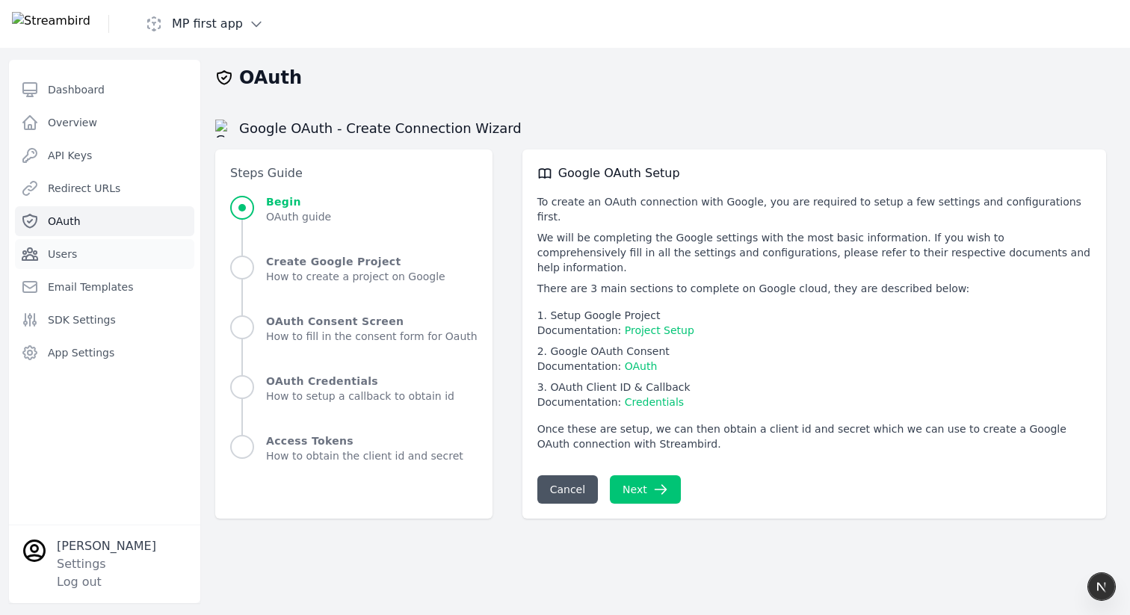
click at [73, 253] on span "Users" at bounding box center [62, 254] width 29 height 15
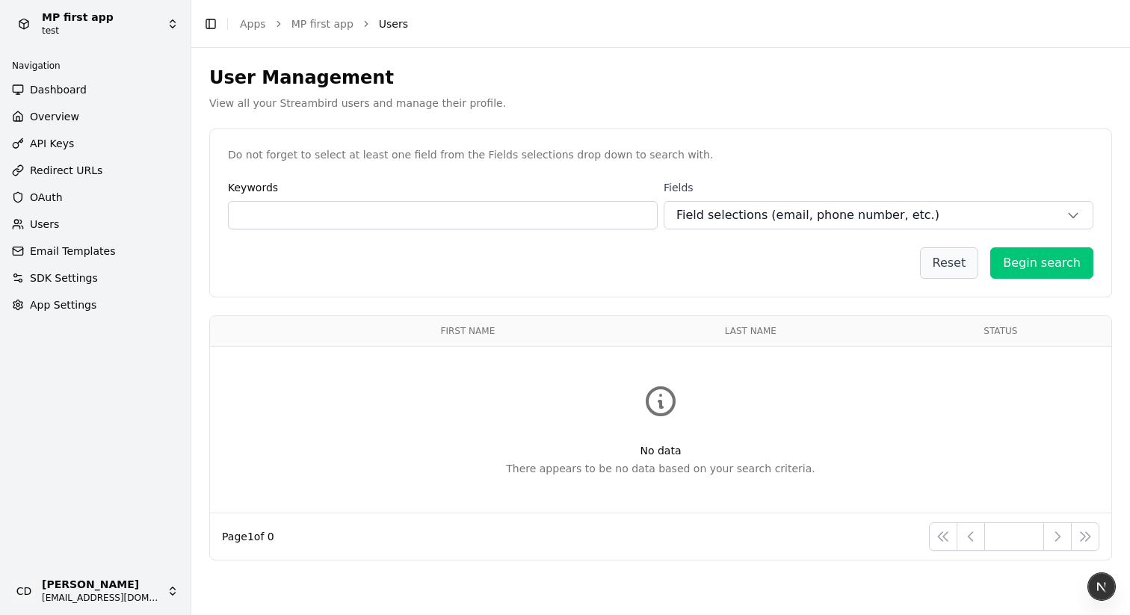
click at [796, 223] on span "Field selections (email, phone number, etc.)" at bounding box center [807, 215] width 263 height 18
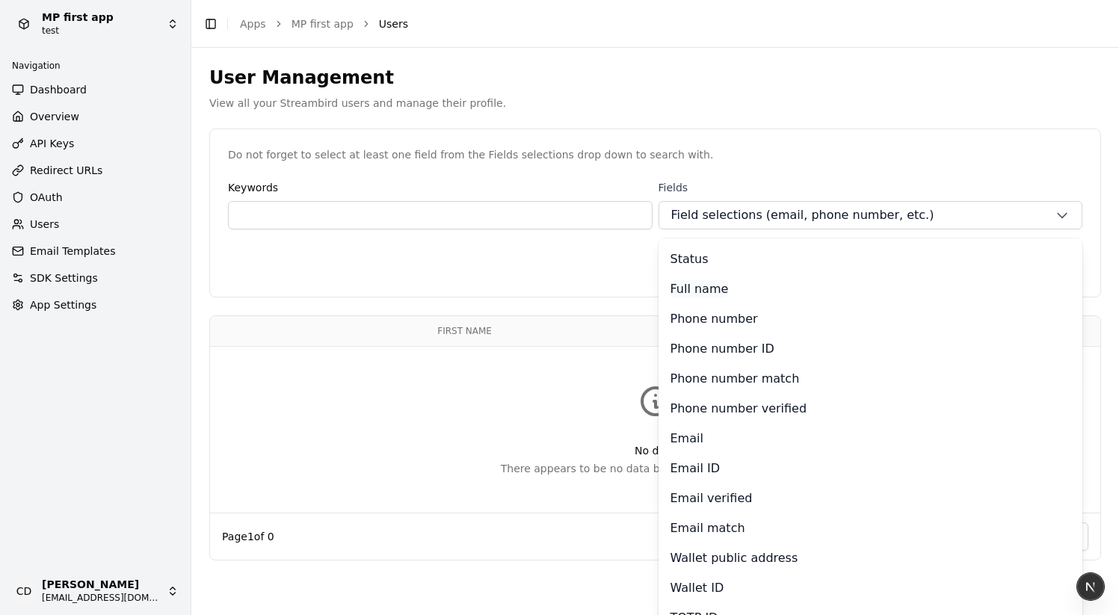
click at [684, 288] on p "Full name" at bounding box center [699, 289] width 58 height 18
click at [883, 276] on div "Status Full name Phone number Phone number ID Phone number match Phone number v…" at bounding box center [870, 468] width 424 height 460
click at [525, 275] on div "Reset Begin search" at bounding box center [655, 262] width 854 height 31
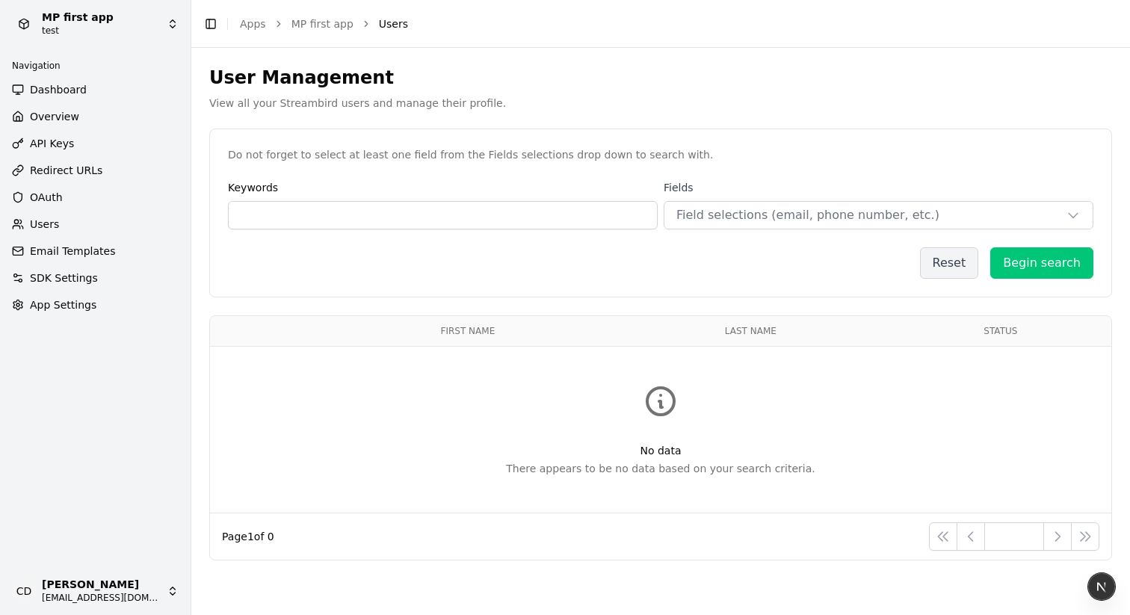
click at [1016, 262] on button "Begin search" at bounding box center [1041, 262] width 103 height 31
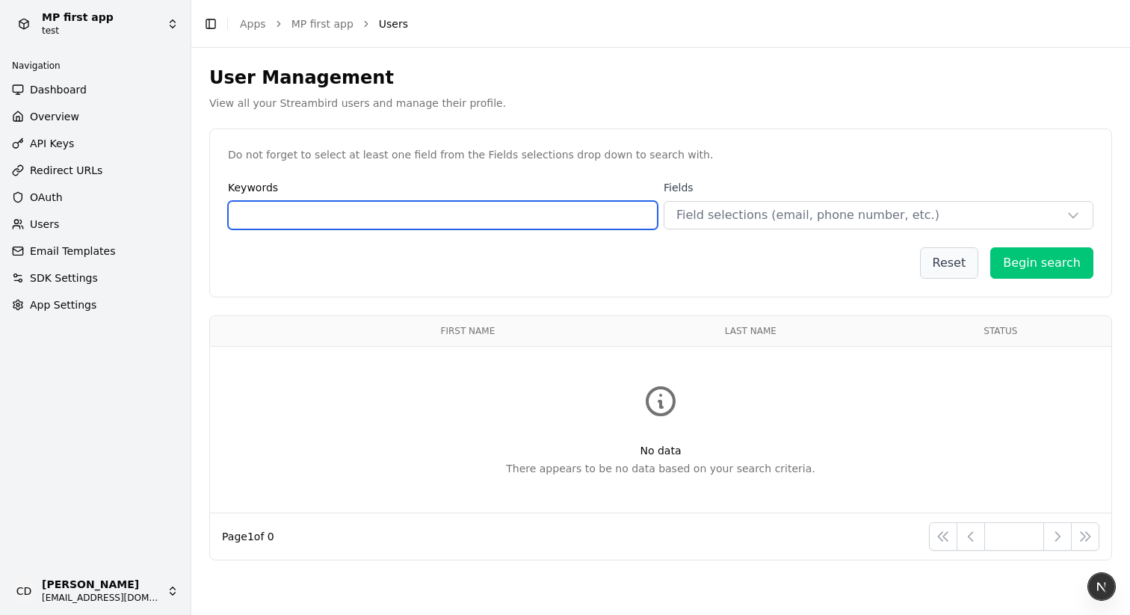
click at [350, 202] on input "text" at bounding box center [443, 215] width 430 height 28
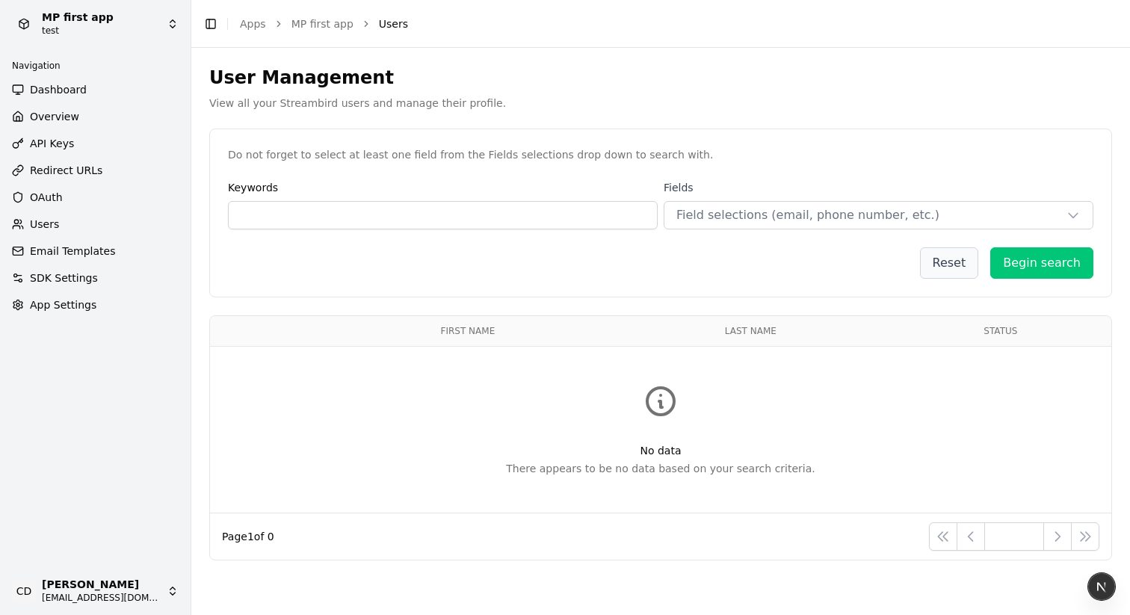
click at [46, 87] on span "Dashboard" at bounding box center [58, 89] width 57 height 15
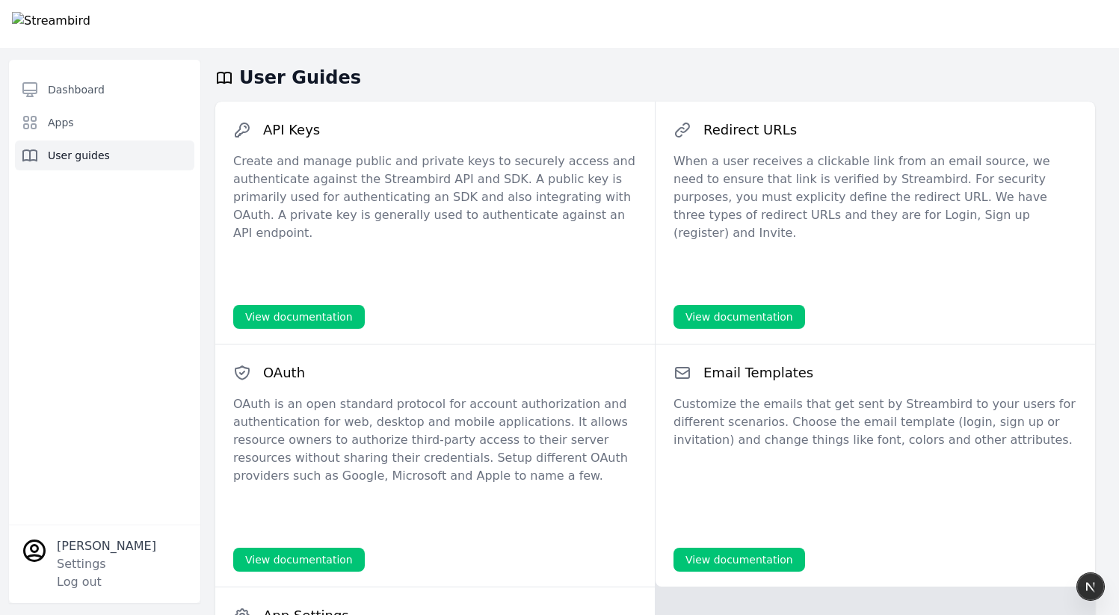
click at [103, 155] on span "User guides" at bounding box center [79, 155] width 62 height 15
click at [323, 309] on link "View documentation" at bounding box center [299, 317] width 132 height 24
click at [311, 320] on link "View documentation" at bounding box center [299, 317] width 132 height 24
click at [731, 318] on link "View documentation" at bounding box center [739, 317] width 132 height 24
click at [67, 117] on span "Apps" at bounding box center [61, 122] width 26 height 15
